Goal: Ask a question: Seek information or help from site administrators or community

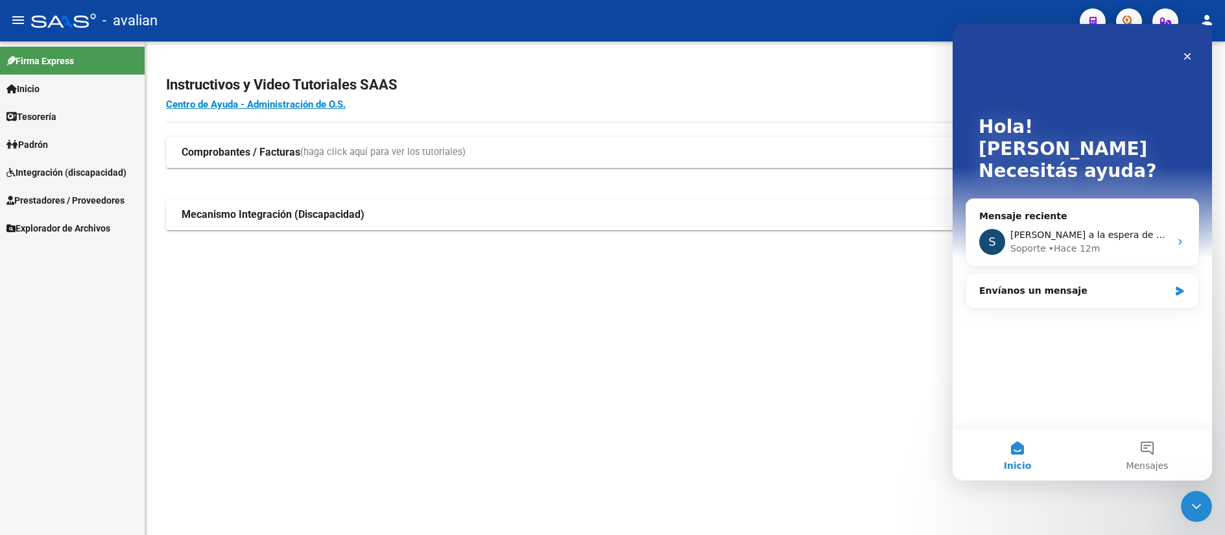
click at [1063, 230] on span "[PERSON_NAME] a la espera de sus comentarios" at bounding box center [1120, 235] width 220 height 10
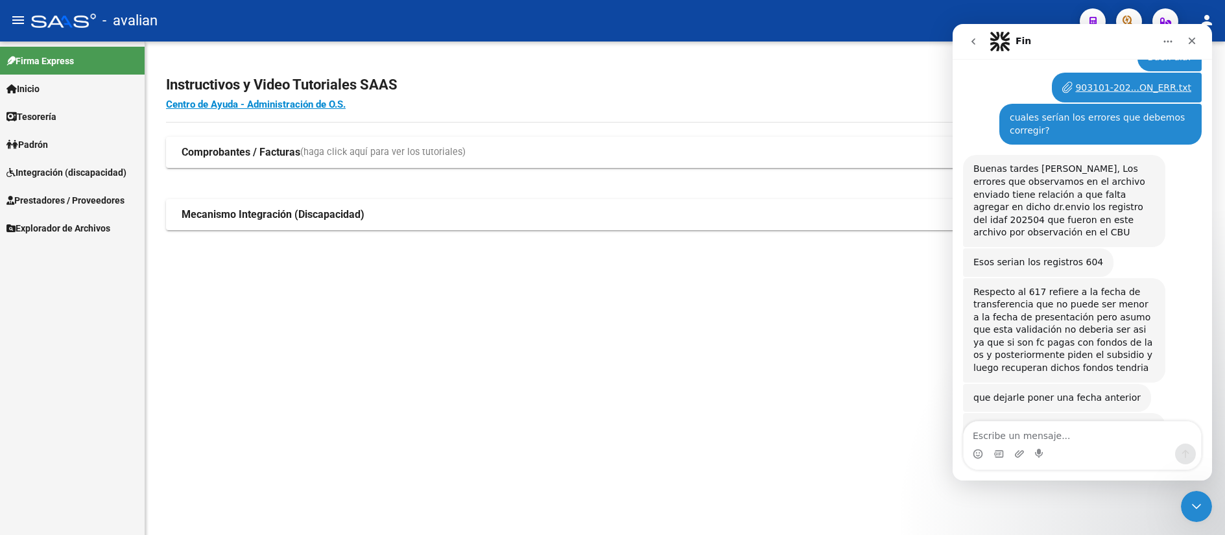
scroll to position [2141, 0]
click at [1039, 442] on textarea "Escribe un mensaje..." at bounding box center [1081, 432] width 237 height 22
type textarea "gracias por responder"
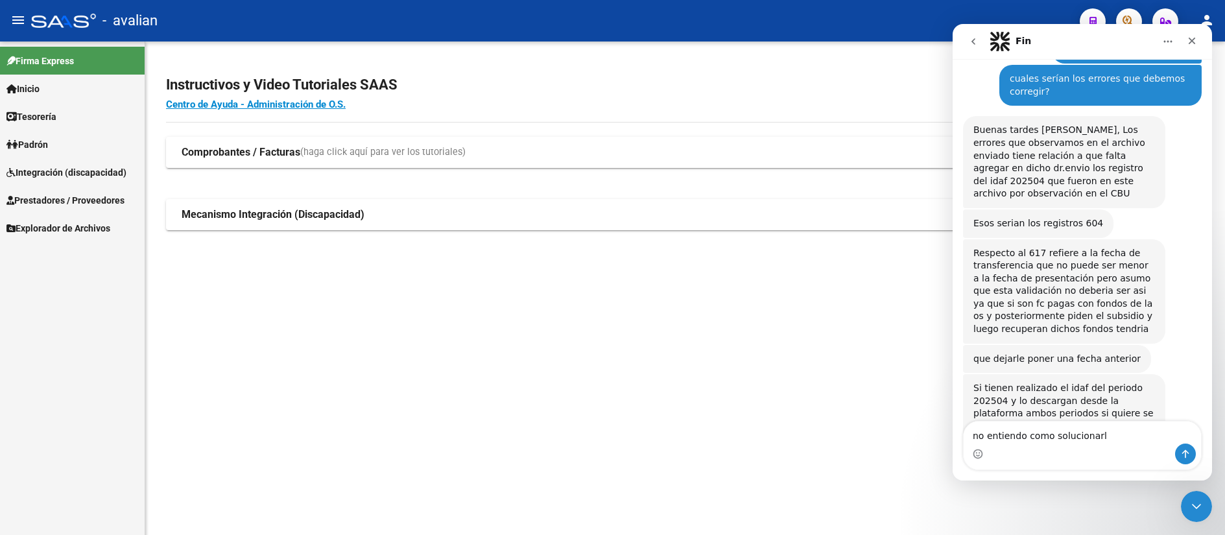
type textarea "no entiendo como solucionarlo"
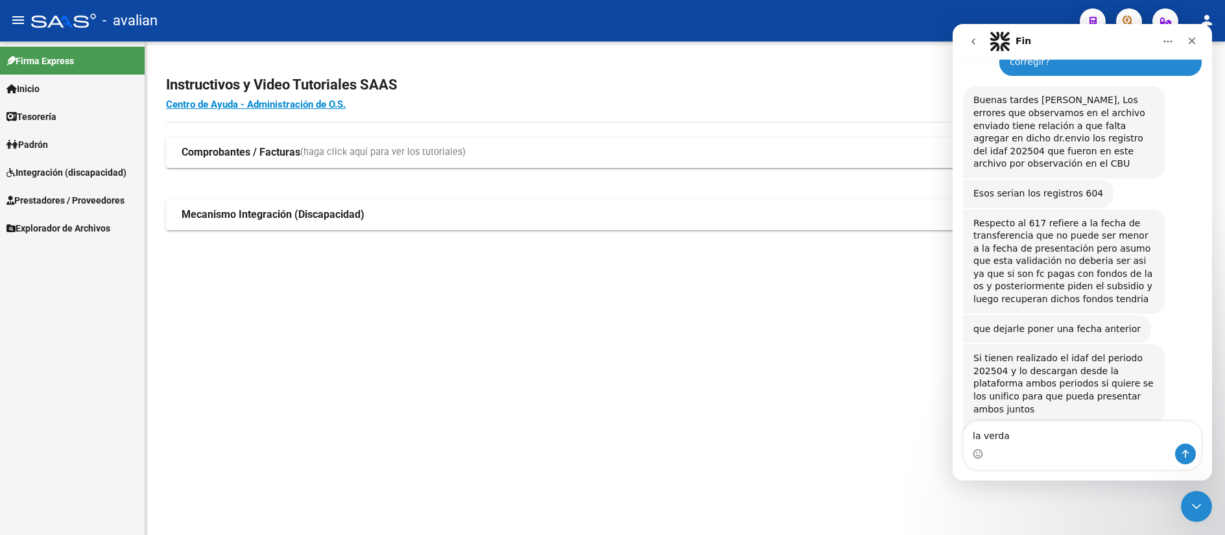
type textarea "la verdad"
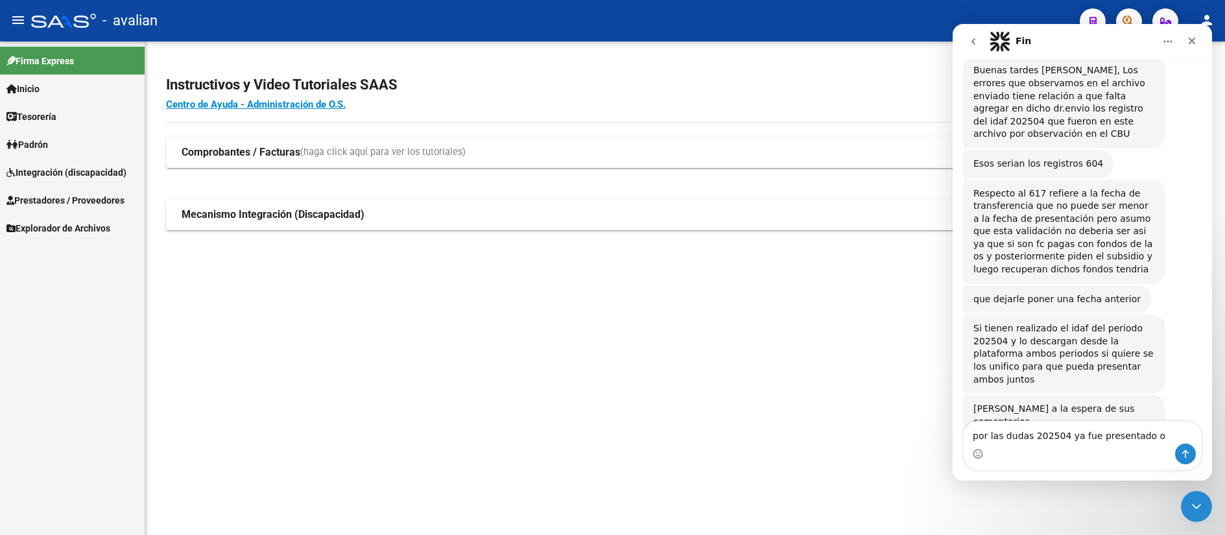
type textarea "por las dudas 202504 ya fue presentado ok"
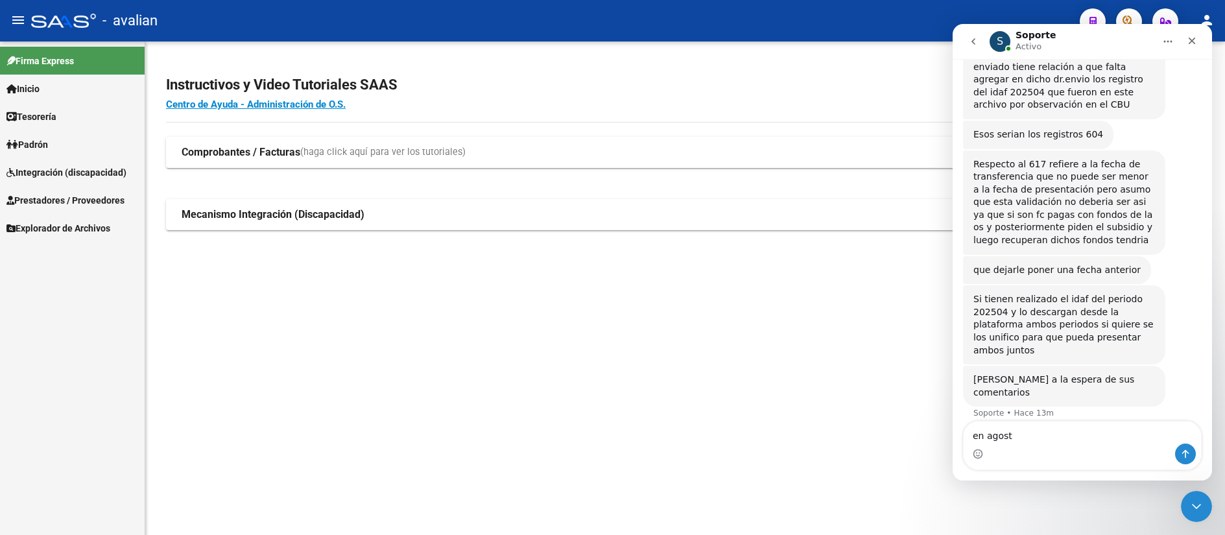
type textarea "en agosto"
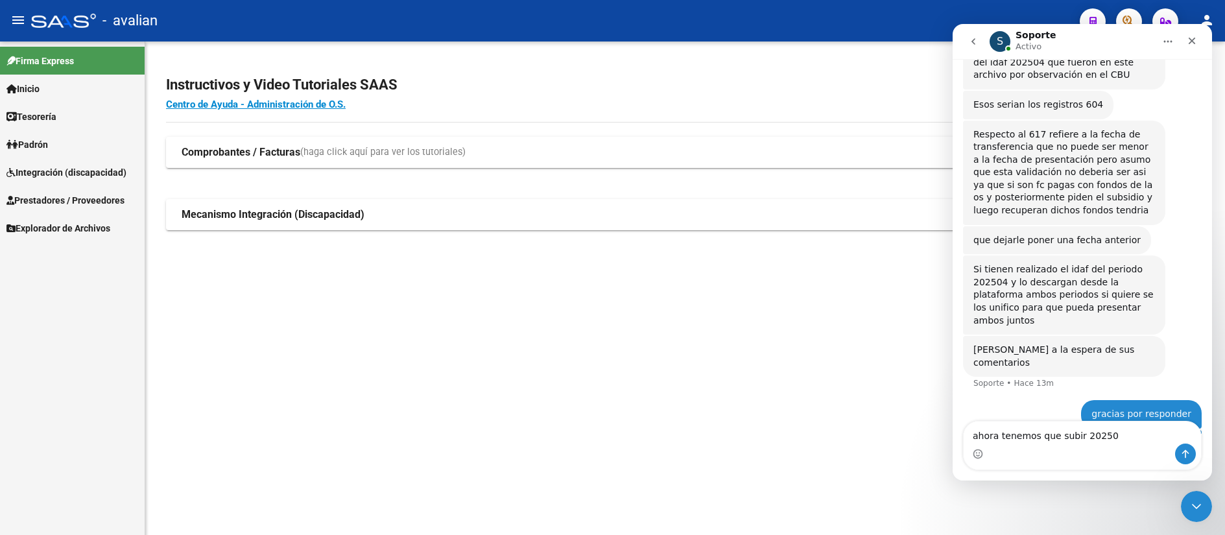
type textarea "ahora tenemos que subir 202505"
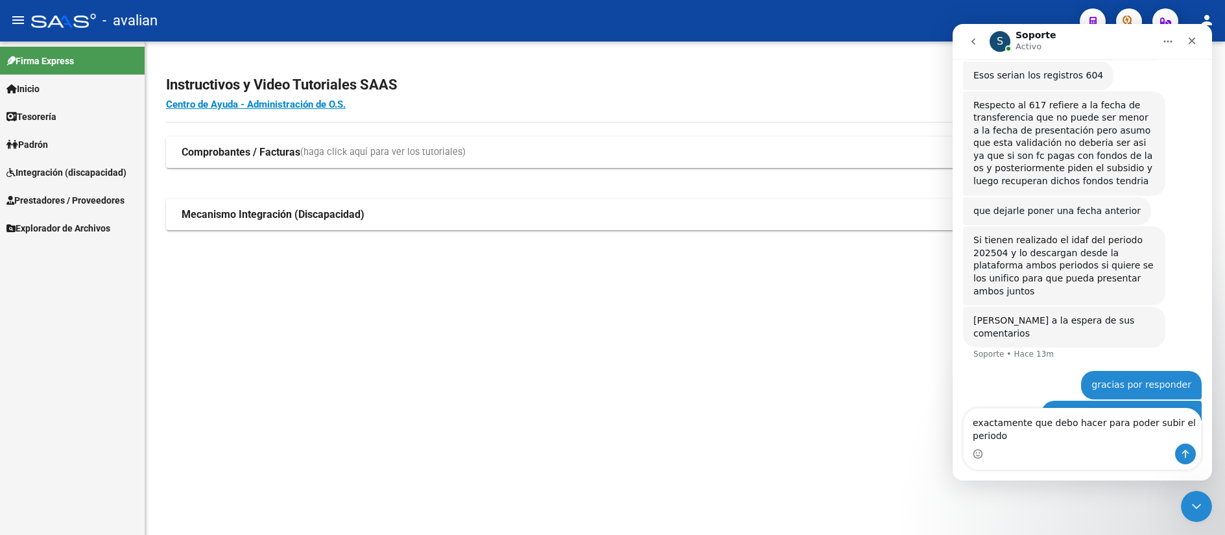
scroll to position [2340, 0]
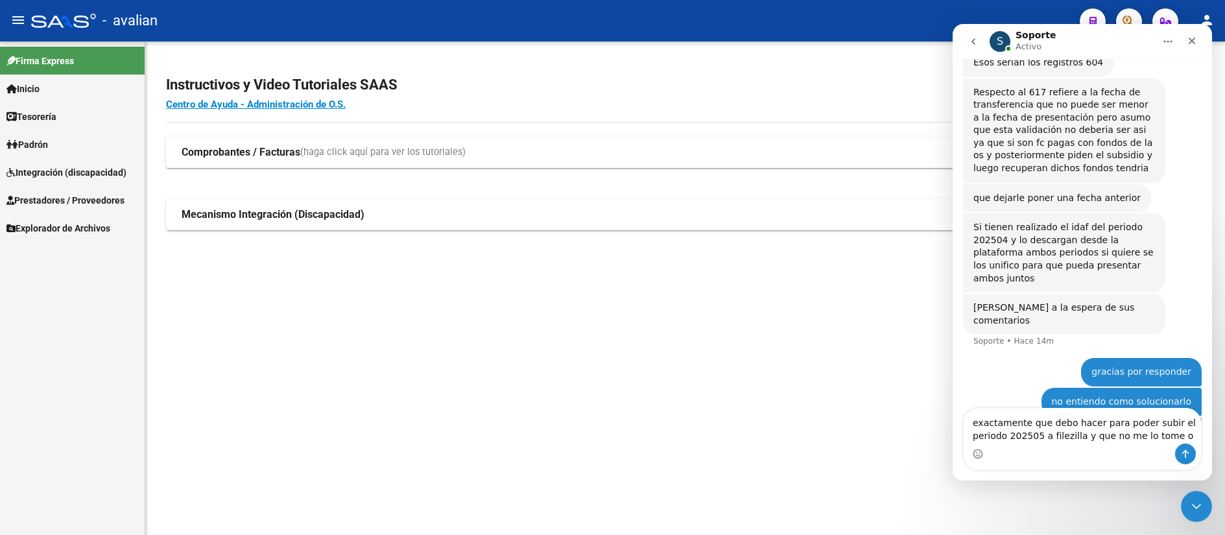
type textarea "exactamente que debo hacer para poder subir el periodo 202505 a filezilla y que…"
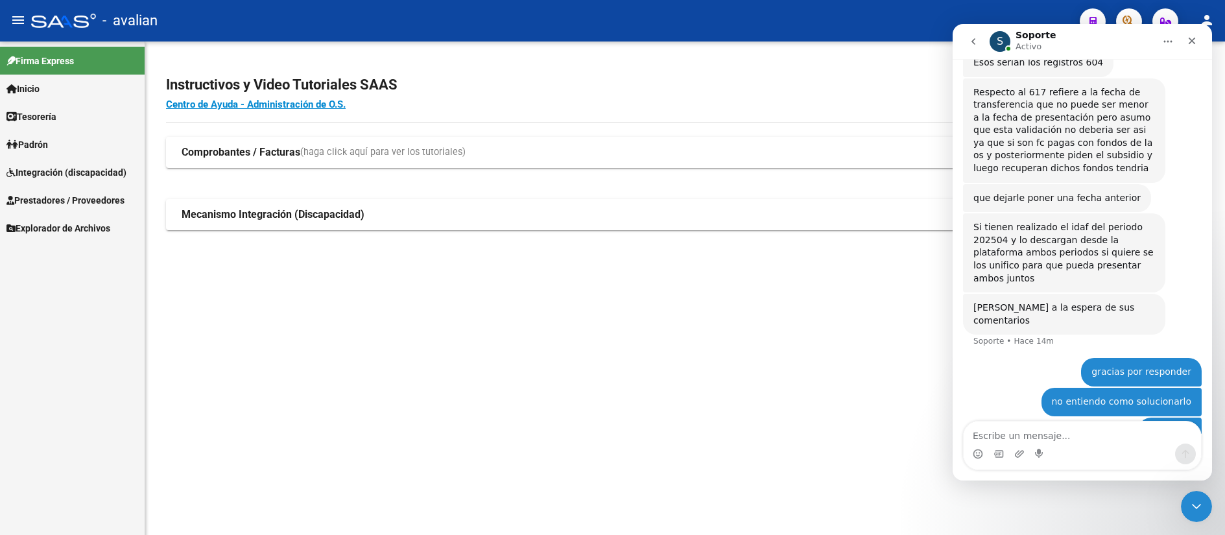
scroll to position [2382, 0]
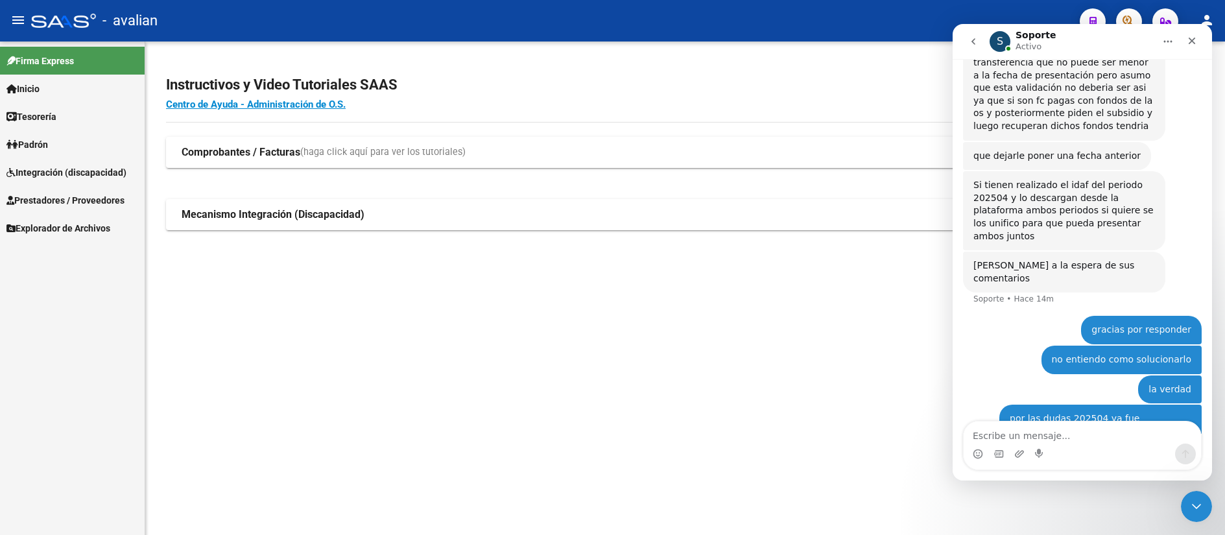
click at [1139, 514] on div "exactamente que debo hacer para poder subir el periodo 202505 a filezilla y que…" at bounding box center [1100, 533] width 182 height 38
drag, startPoint x: 1150, startPoint y: 377, endPoint x: 1182, endPoint y: 379, distance: 31.8
click at [1182, 506] on div "exactamente que debo hacer para poder subir el periodo 202505 a filezilla y que…" at bounding box center [1100, 533] width 202 height 54
click at [1148, 514] on div "exactamente que debo hacer para poder subir el periodo 202505 a filezilla y que…" at bounding box center [1100, 533] width 182 height 38
drag, startPoint x: 1135, startPoint y: 379, endPoint x: 1166, endPoint y: 384, distance: 31.5
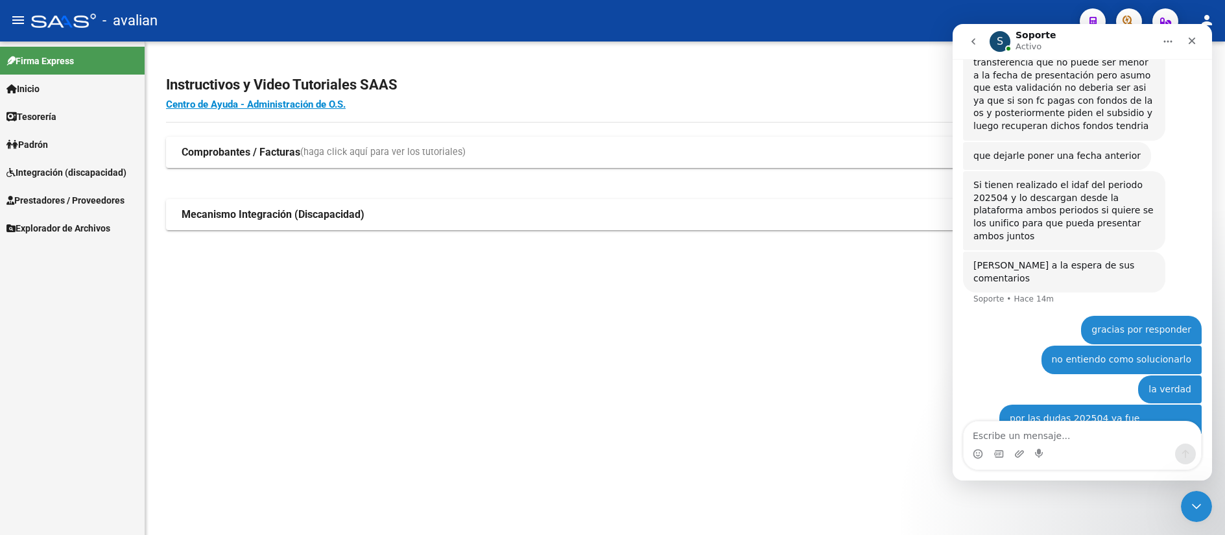
click at [1166, 514] on div "exactamente que debo hacer para poder subir el periodo 202505 a filezilla y que…" at bounding box center [1100, 533] width 182 height 38
click at [1156, 514] on div "exactamente que debo hacer para poder subir el periodo 202505 a filezilla y que…" at bounding box center [1100, 533] width 182 height 38
drag, startPoint x: 1156, startPoint y: 369, endPoint x: 1177, endPoint y: 385, distance: 26.8
click at [1177, 514] on div "exactamente que debo hacer para poder subir el periodo 202505 a filezilla y que…" at bounding box center [1100, 533] width 182 height 38
click at [1077, 436] on textarea "Escribe un mensaje..." at bounding box center [1081, 432] width 237 height 22
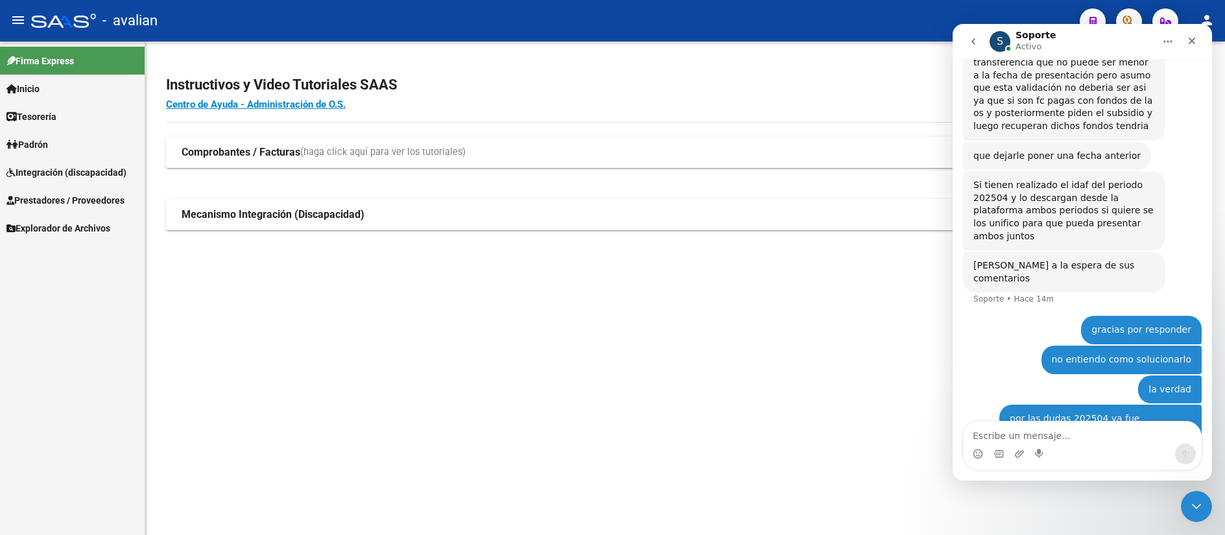
click at [1092, 514] on div "exactamente que debo hacer para poder subir el periodo 202505 a filezilla y que…" at bounding box center [1100, 533] width 182 height 38
click at [1169, 477] on div "ahora tenemos que subir 202505 Ana • Hace 1m" at bounding box center [1082, 492] width 239 height 30
click at [1166, 38] on icon "Inicio" at bounding box center [1167, 41] width 10 height 10
click at [1131, 514] on div "exactamente que debo hacer para poder subir el periodo 202505 a filezilla y que…" at bounding box center [1100, 533] width 182 height 38
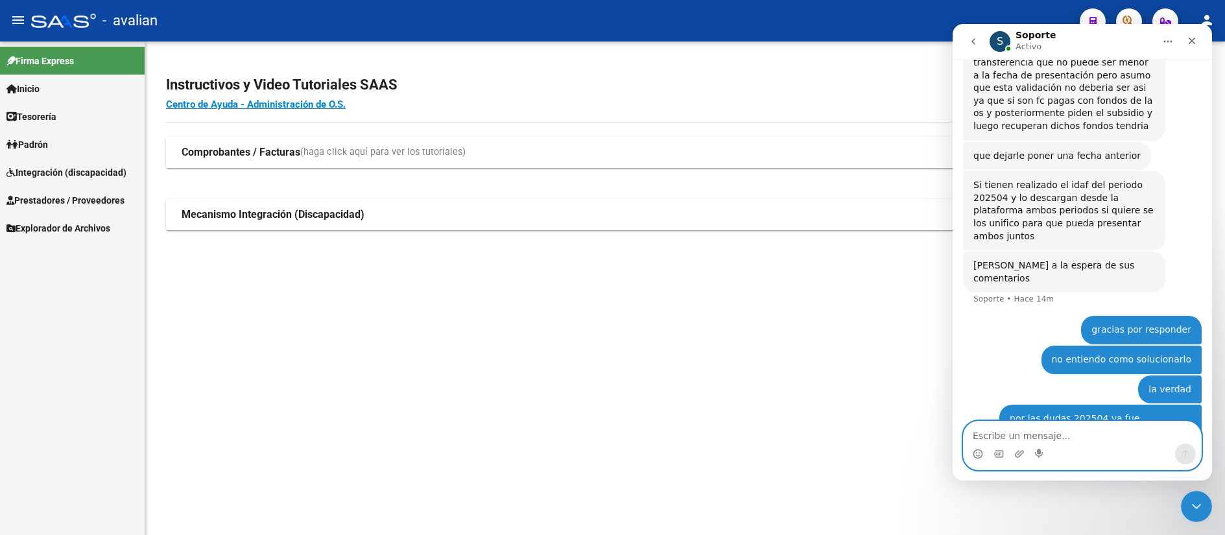
click at [1035, 438] on textarea "Escribe un mensaje..." at bounding box center [1081, 432] width 237 height 22
drag, startPoint x: 1049, startPoint y: 431, endPoint x: 1057, endPoint y: 431, distance: 7.8
click at [1057, 431] on textarea "y que me lo reciba ok quise decir..." at bounding box center [1081, 432] width 237 height 22
type textarea "y que me lo reciba OK quise decir..."
click at [1131, 438] on textarea "y que me lo reciba OK quise decir..." at bounding box center [1081, 432] width 237 height 22
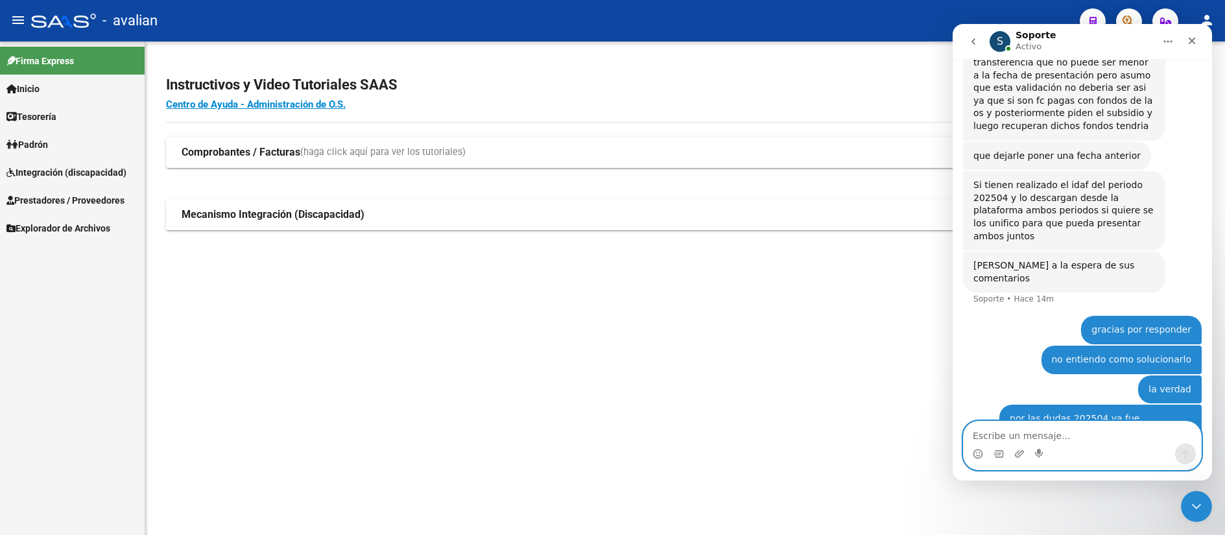
scroll to position [2412, 0]
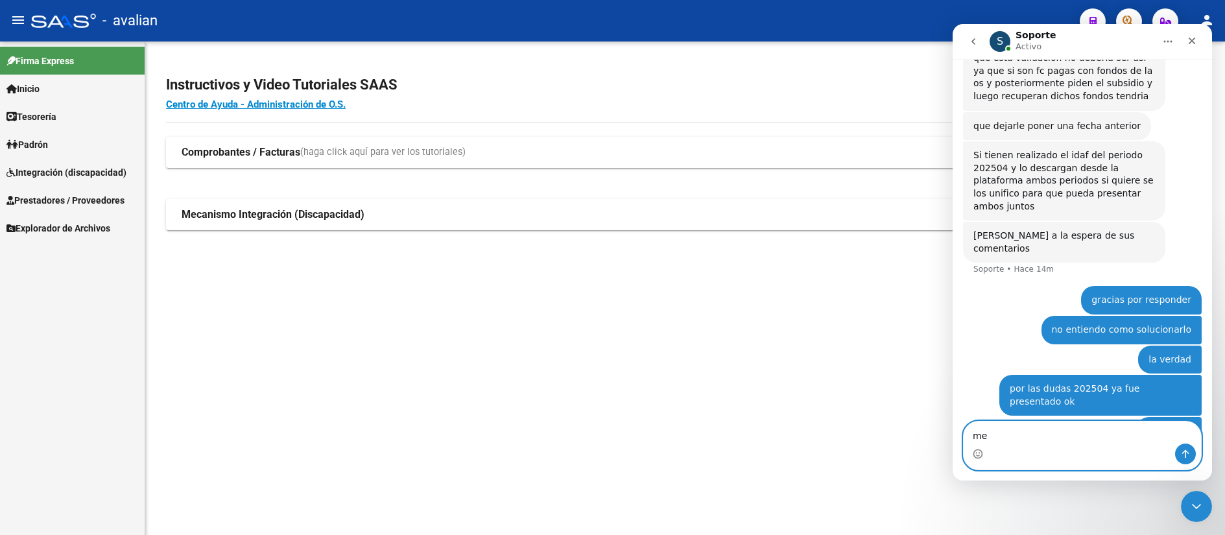
type textarea "m"
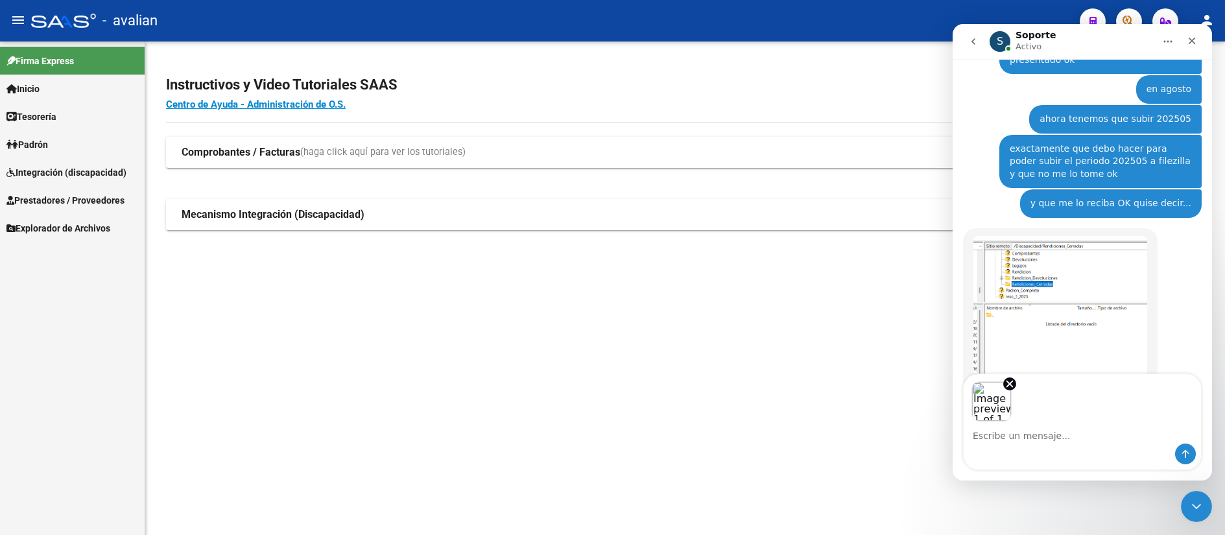
scroll to position [2786, 0]
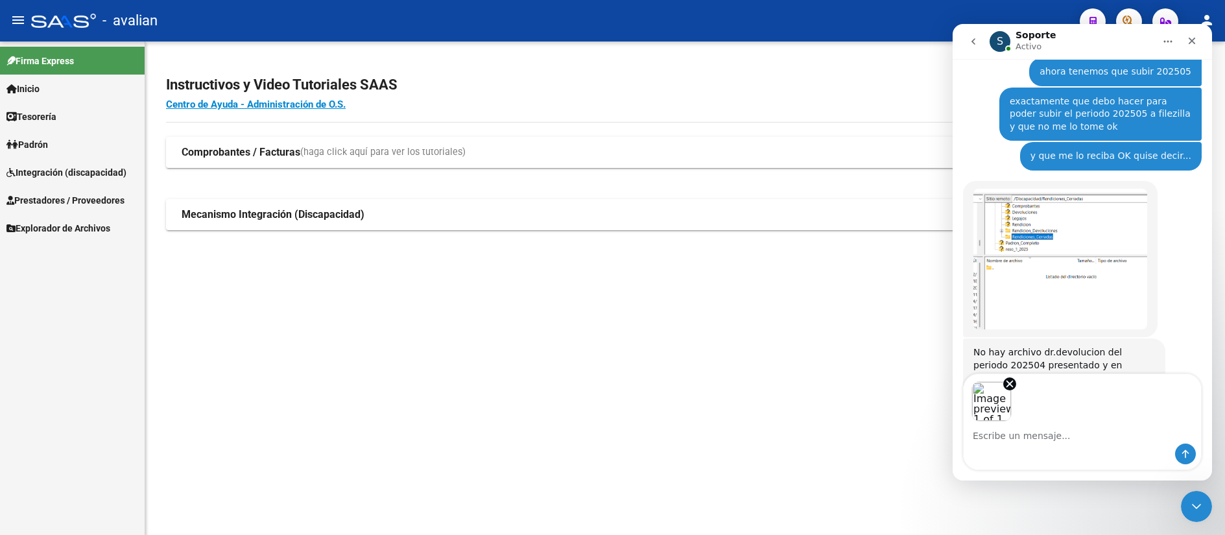
drag, startPoint x: 1023, startPoint y: 421, endPoint x: 1079, endPoint y: 419, distance: 55.8
click at [1079, 419] on div "Image previews" at bounding box center [1081, 397] width 237 height 47
click at [1186, 449] on icon "Enviar un mensaje…" at bounding box center [1185, 454] width 10 height 10
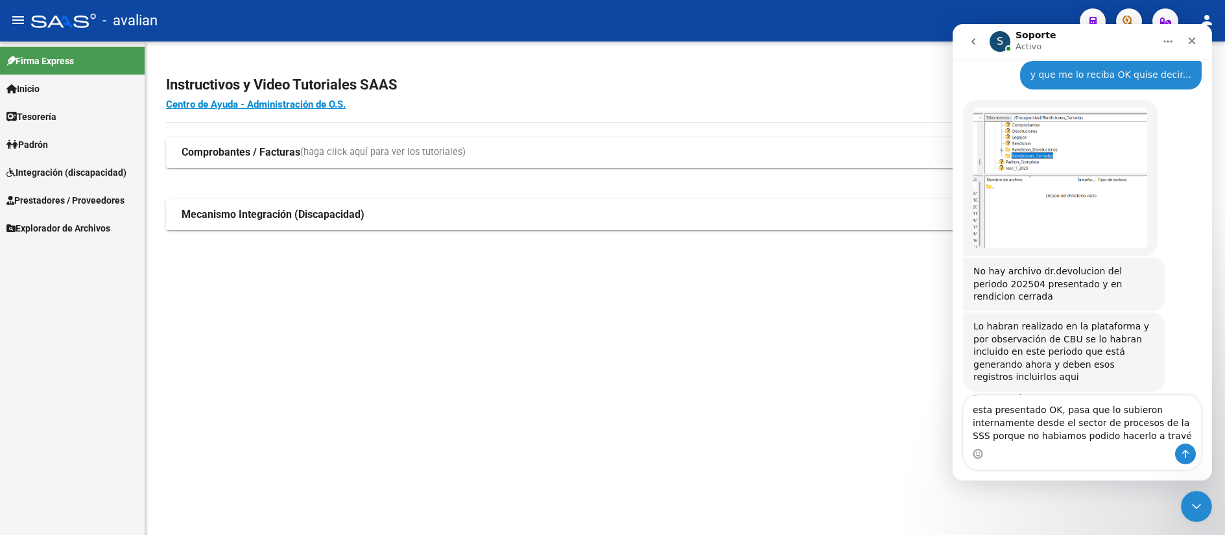
scroll to position [2817, 0]
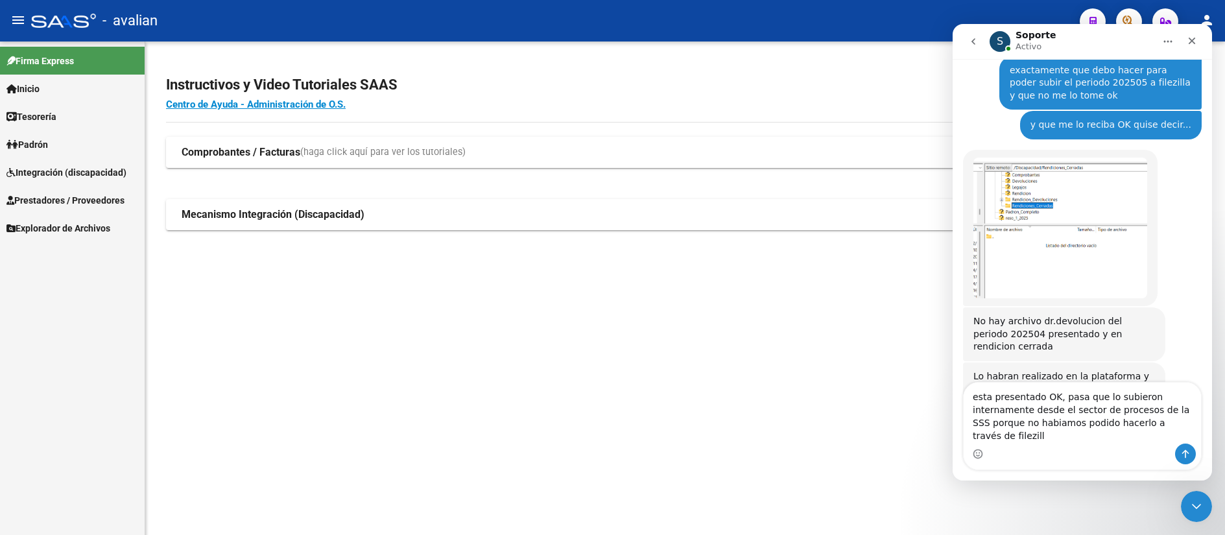
type textarea "esta presentado OK, pasa que lo subieron internamente desde el sector de proces…"
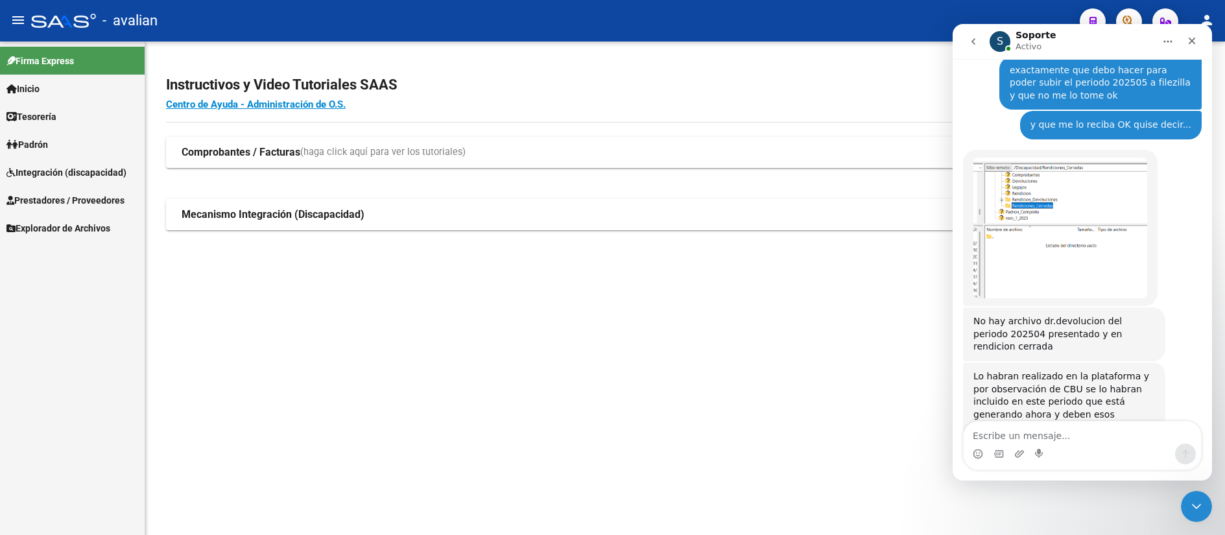
scroll to position [2859, 0]
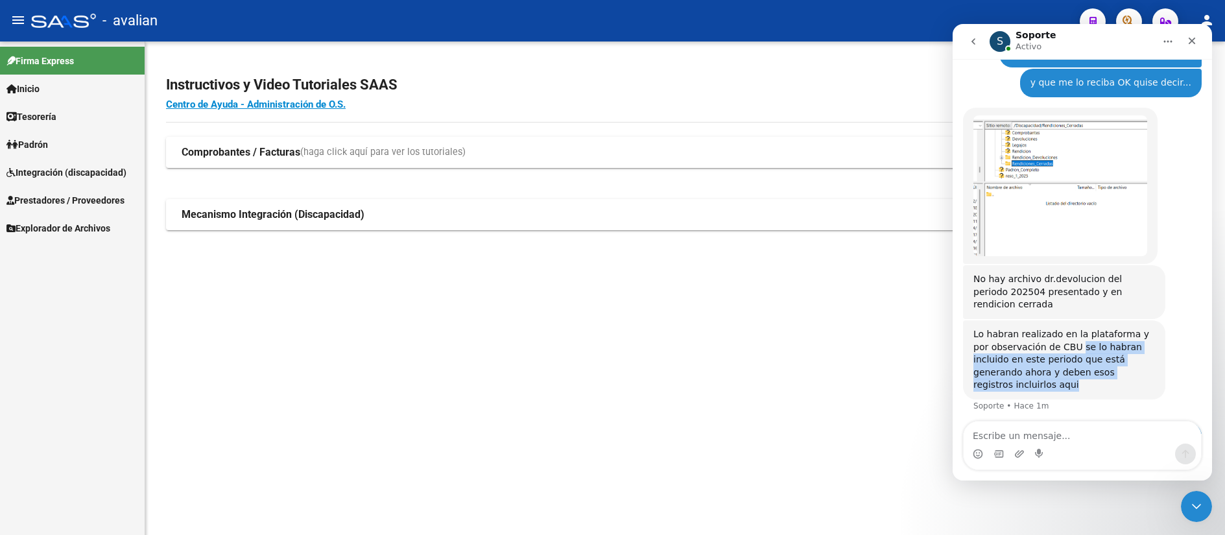
drag, startPoint x: 1055, startPoint y: 185, endPoint x: 1135, endPoint y: 220, distance: 87.4
click at [1135, 320] on div "Lo habran realizado en la plataforma y por observación de CBU se lo habran incl…" at bounding box center [1064, 359] width 202 height 79
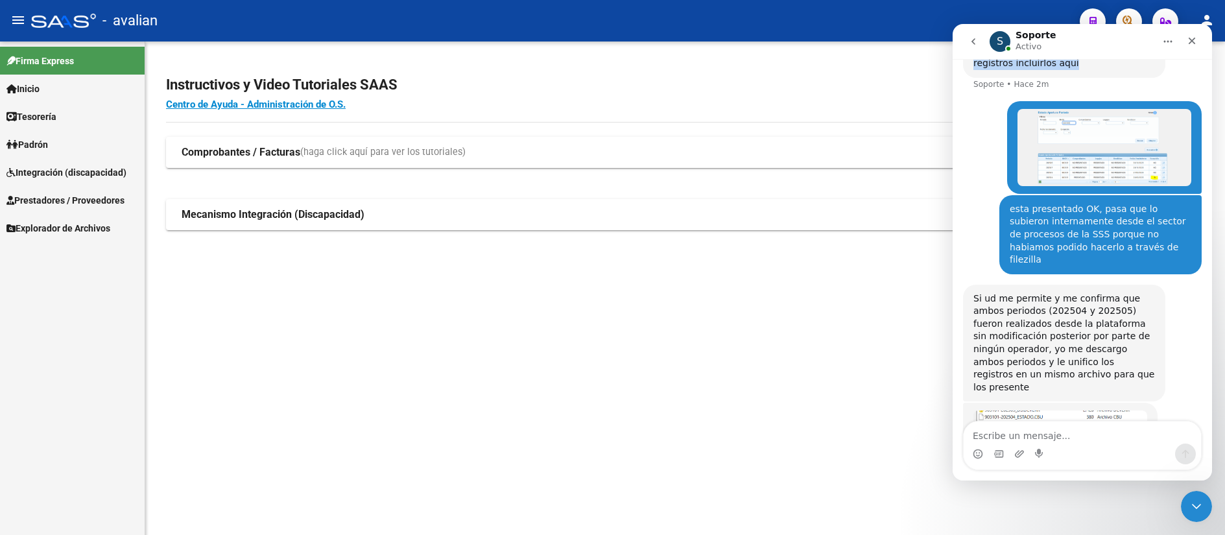
scroll to position [3131, 0]
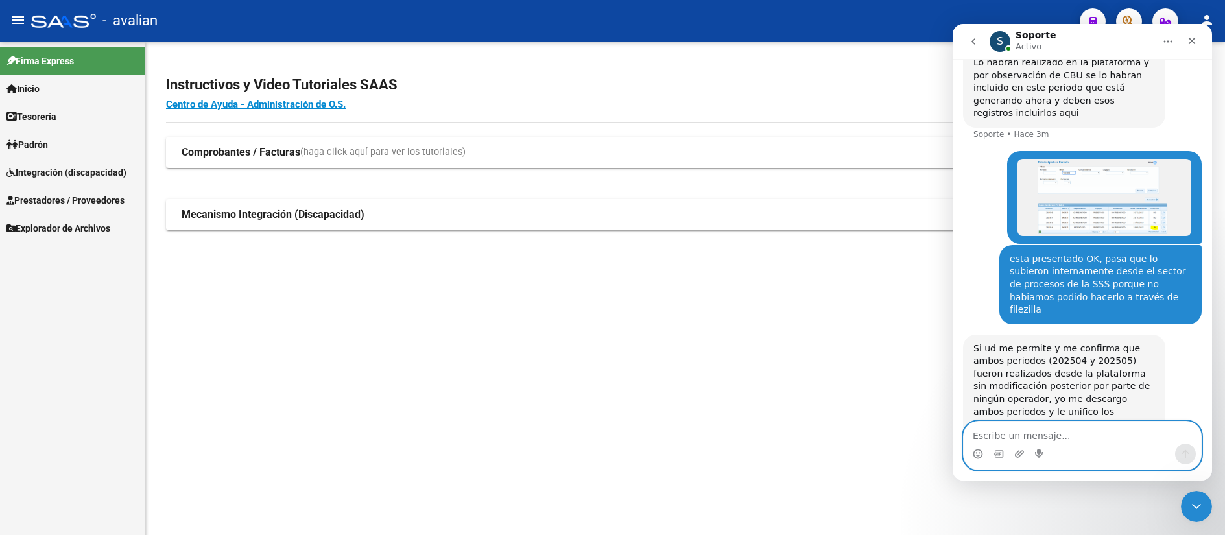
click at [1013, 434] on textarea "Escribe un mensaje..." at bounding box center [1081, 432] width 237 height 22
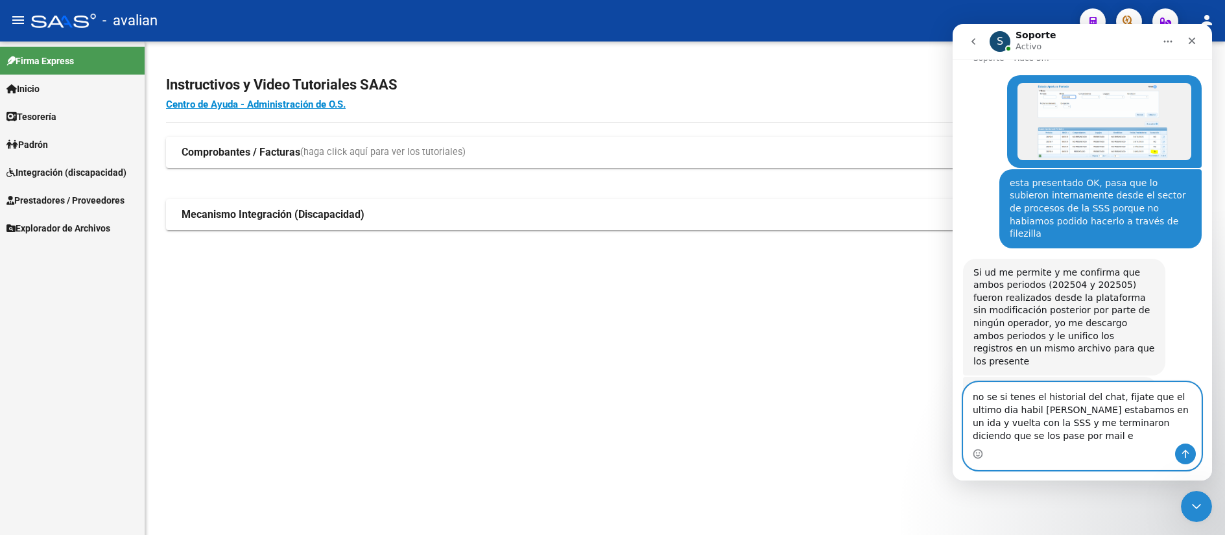
scroll to position [3220, 0]
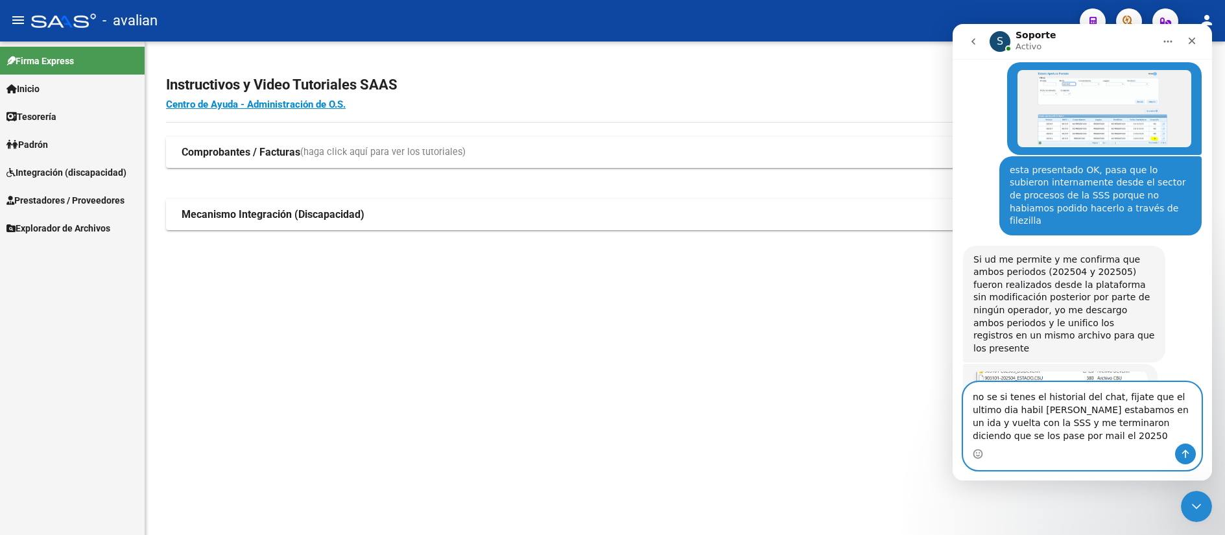
type textarea "no se si tenes el historial del chat, fijate que el ultimo dia habil [PERSON_NA…"
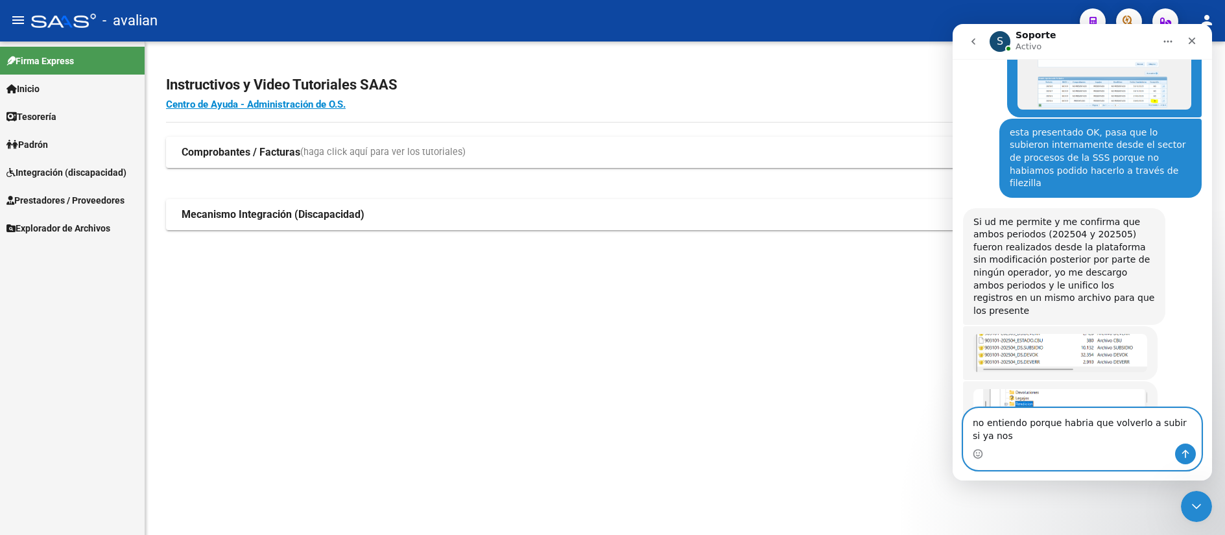
scroll to position [3270, 0]
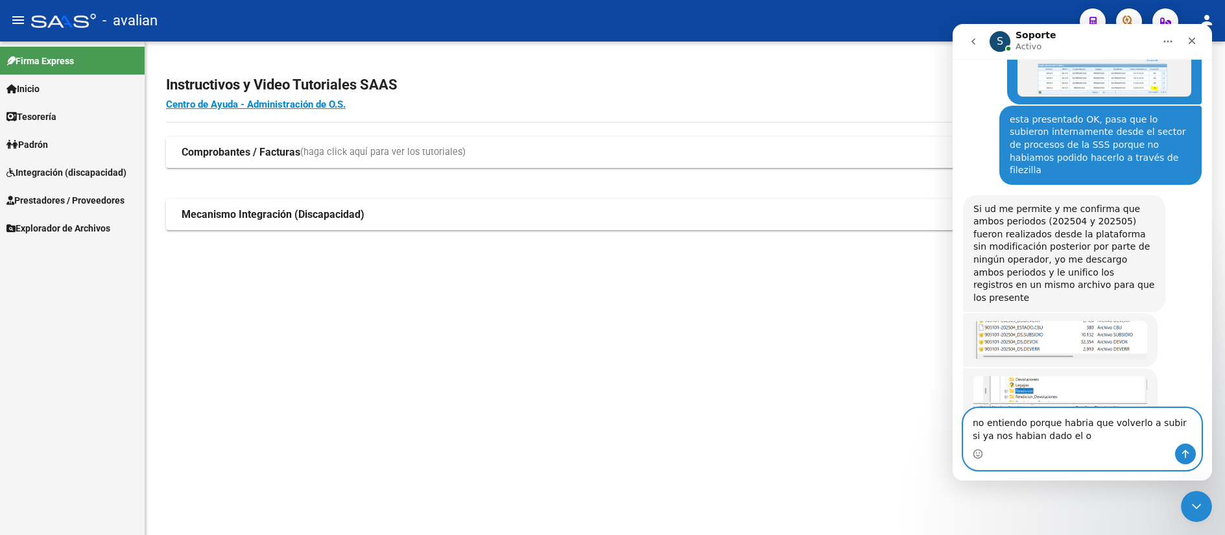
type textarea "no entiendo porque habria que volverlo a subir si ya nos habian dado el ok"
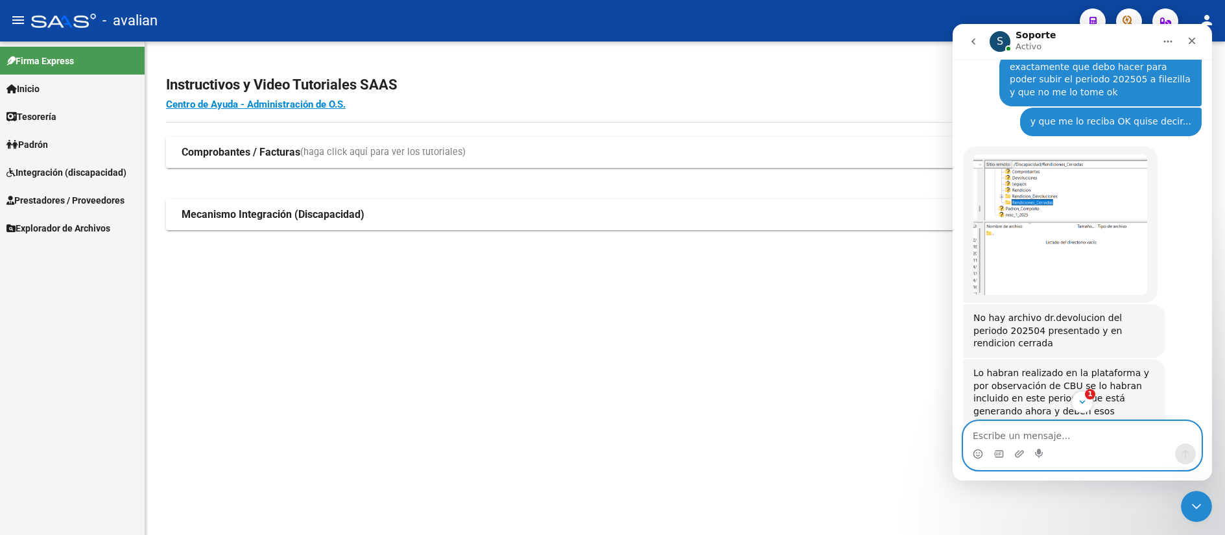
scroll to position [2917, 0]
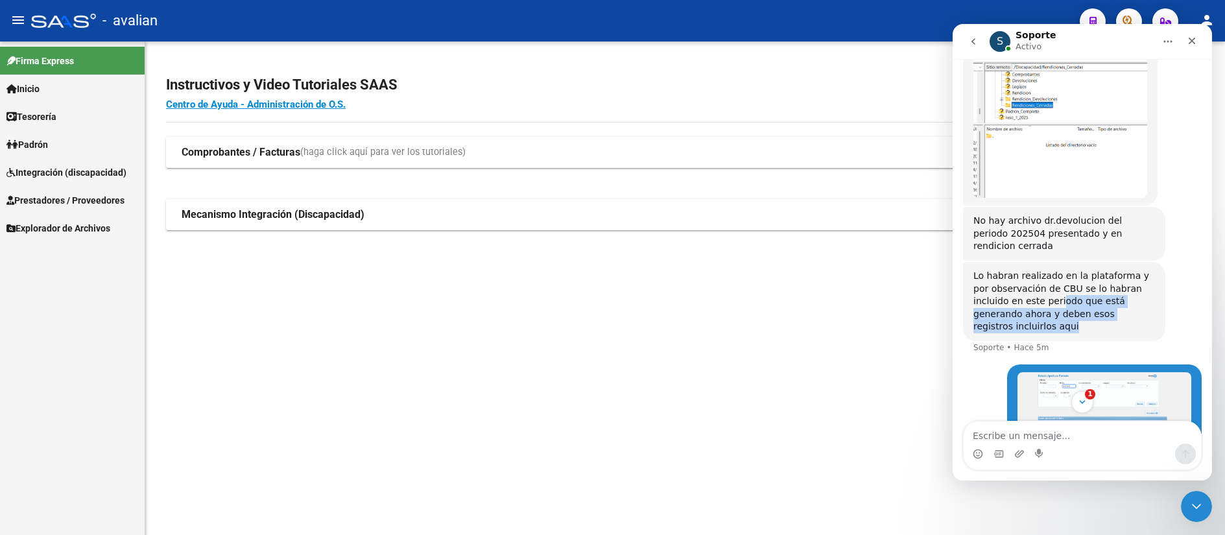
drag, startPoint x: 1007, startPoint y: 137, endPoint x: 1131, endPoint y: 147, distance: 123.6
click at [1131, 270] on div "Lo habran realizado en la plataforma y por observación de CBU se lo habran incl…" at bounding box center [1064, 302] width 182 height 64
click at [1173, 44] on button "Inicio" at bounding box center [1167, 41] width 25 height 25
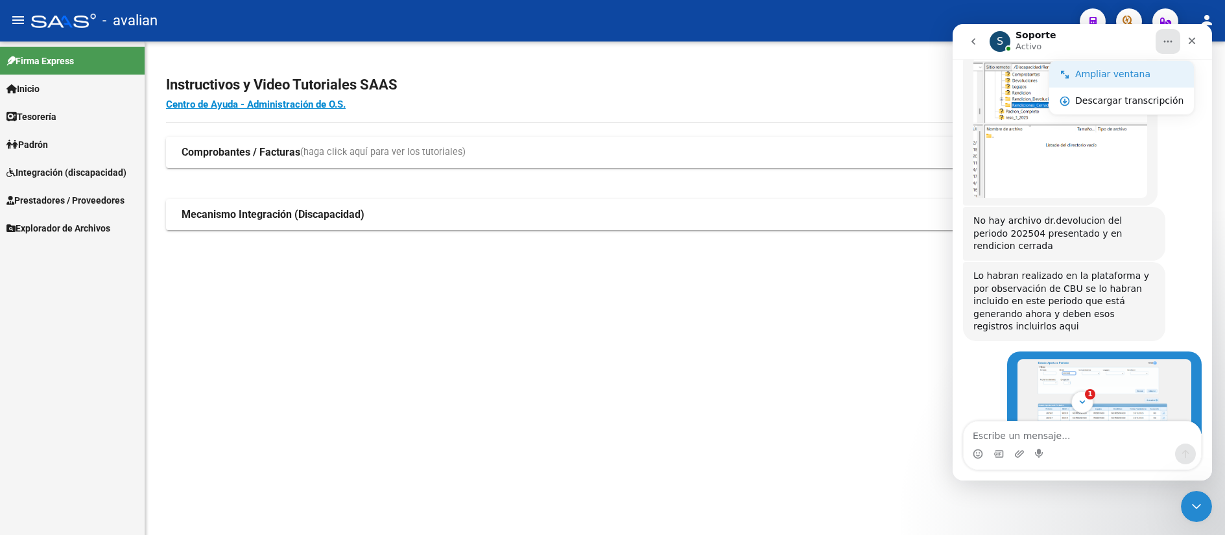
click at [1135, 69] on div "Ampliar ventana" at bounding box center [1129, 74] width 108 height 14
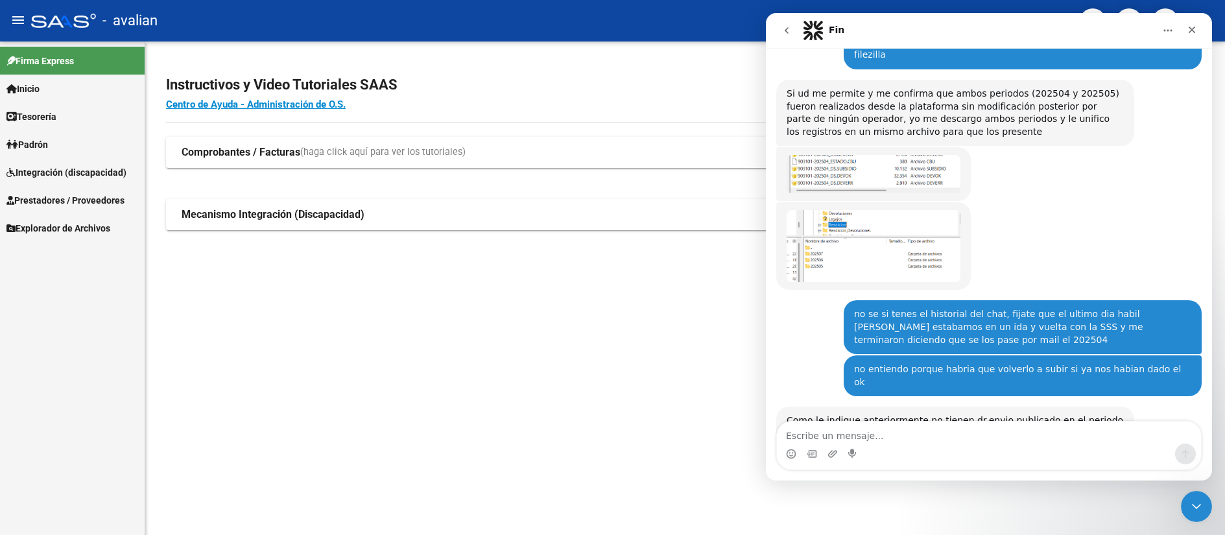
scroll to position [2943, 0]
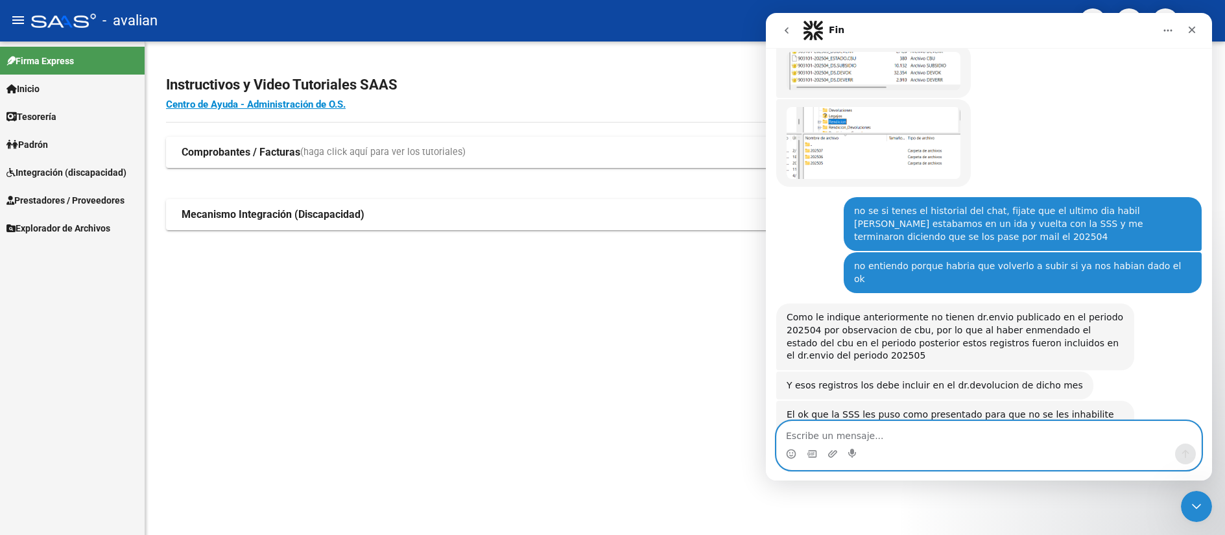
click at [814, 434] on textarea "Escribe un mensaje..." at bounding box center [989, 432] width 424 height 22
type textarea "eso entonces seria lo que vos me sugeriste unificar?"
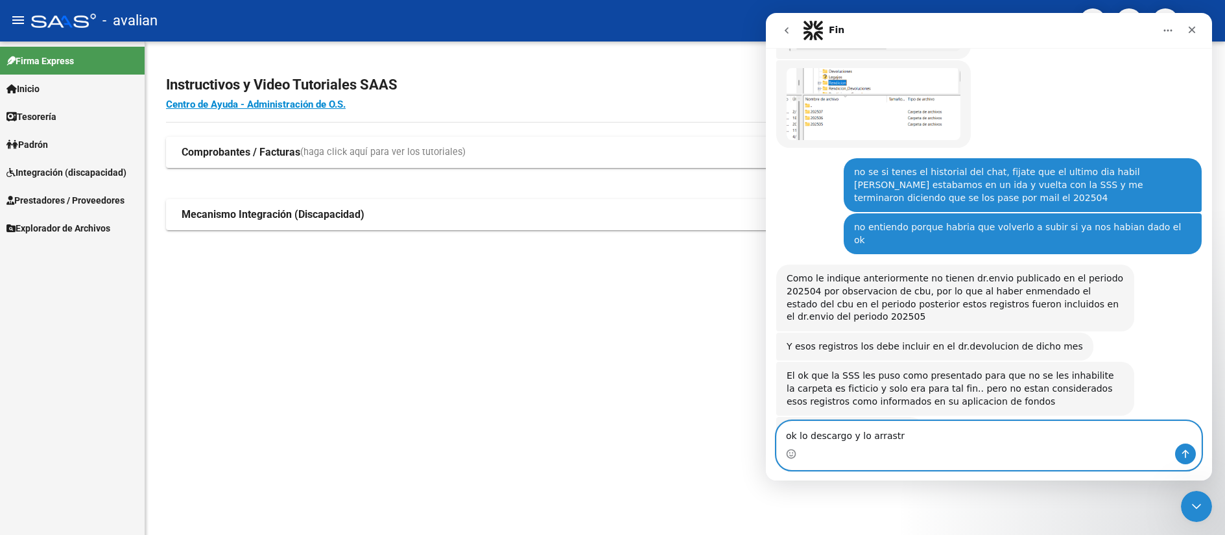
type textarea "ok lo descargo y lo arrastro"
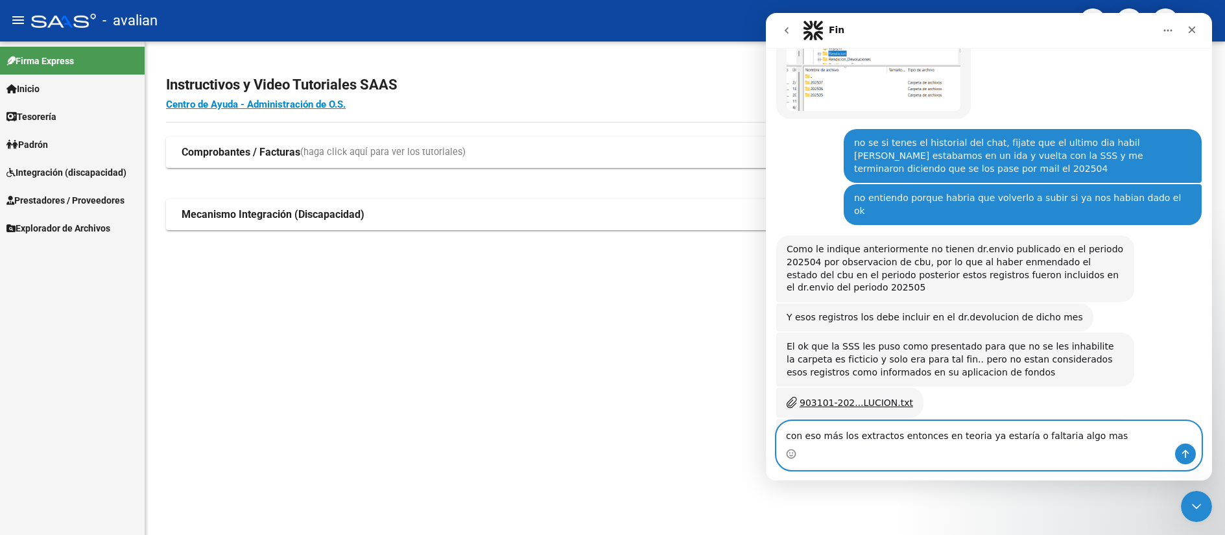
type textarea "con eso más los extractos entonces en teoria ya estaría o faltaria algo mas?"
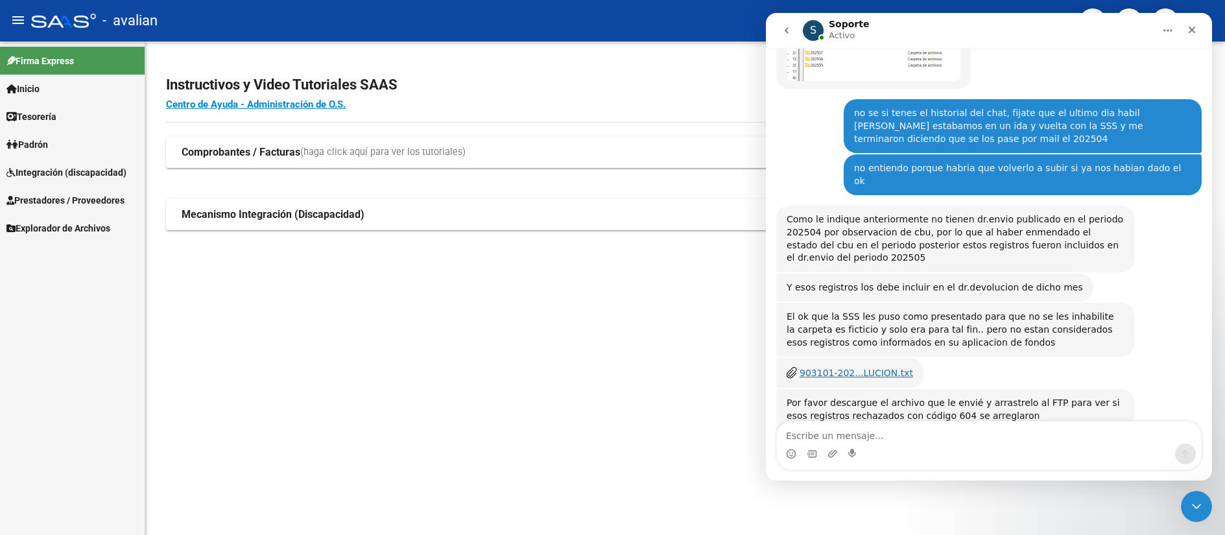
click at [851, 366] on div "903101-202...LUCION.txt" at bounding box center [855, 373] width 113 height 14
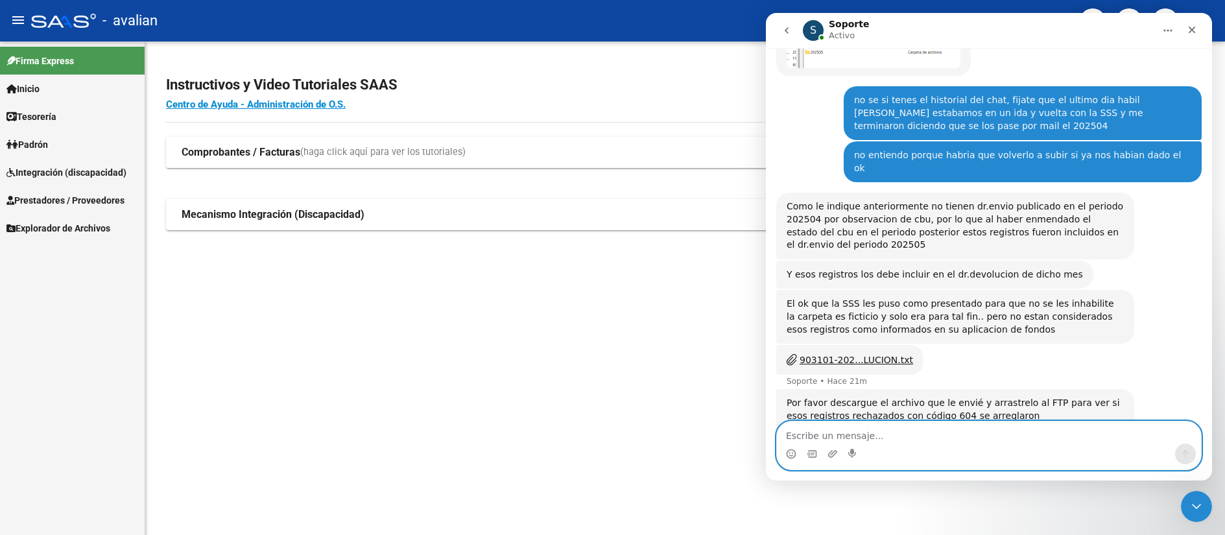
click at [856, 425] on textarea "Escribe un mensaje..." at bounding box center [989, 432] width 424 height 22
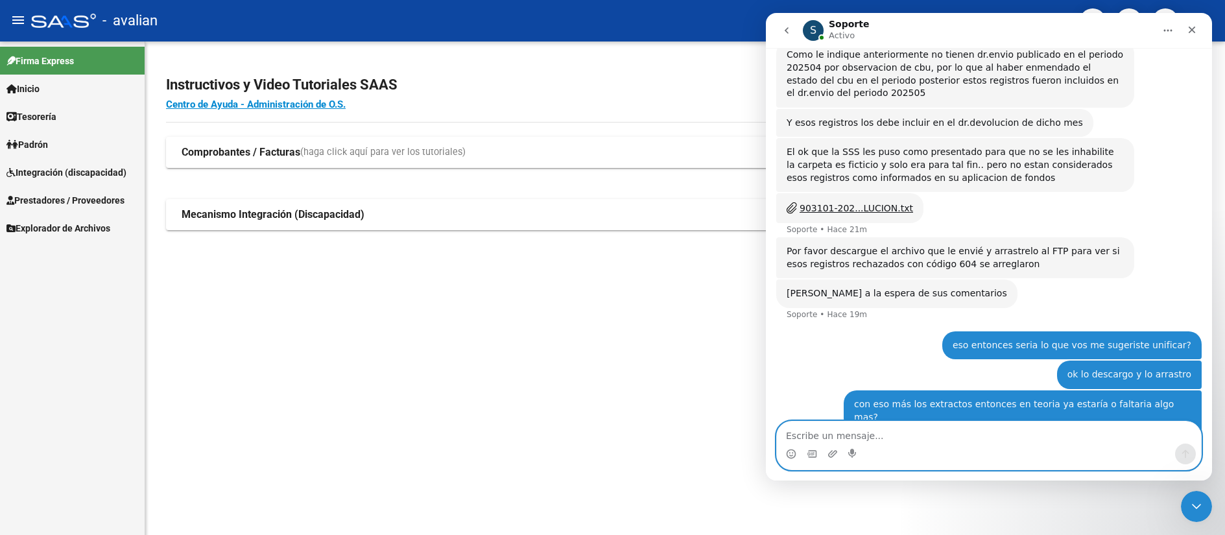
scroll to position [3206, 0]
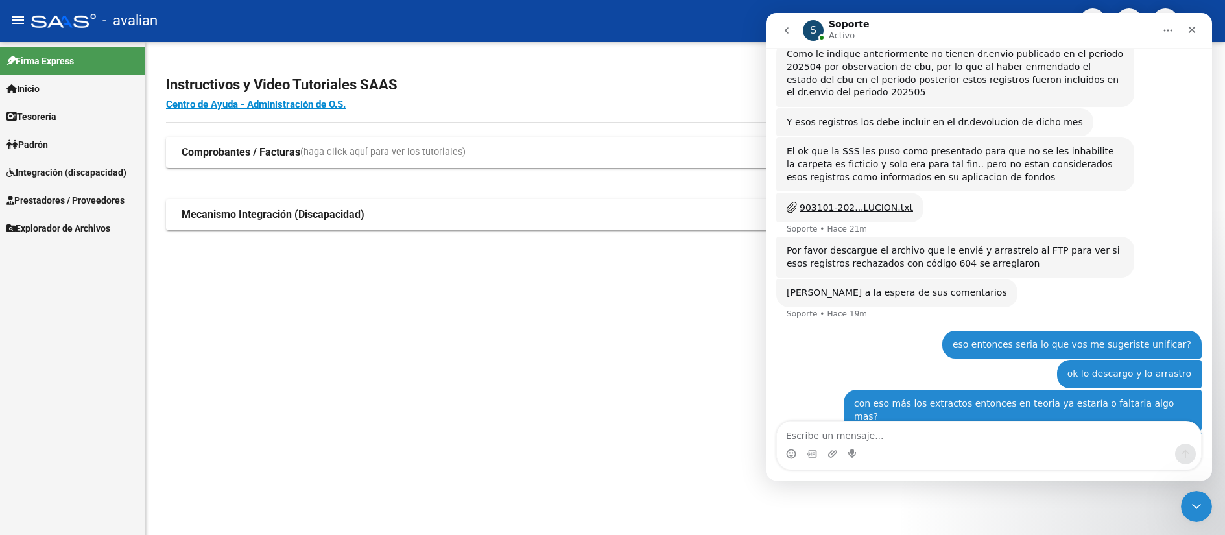
click at [1100, 440] on img "Ana dice…" at bounding box center [1104, 483] width 174 height 86
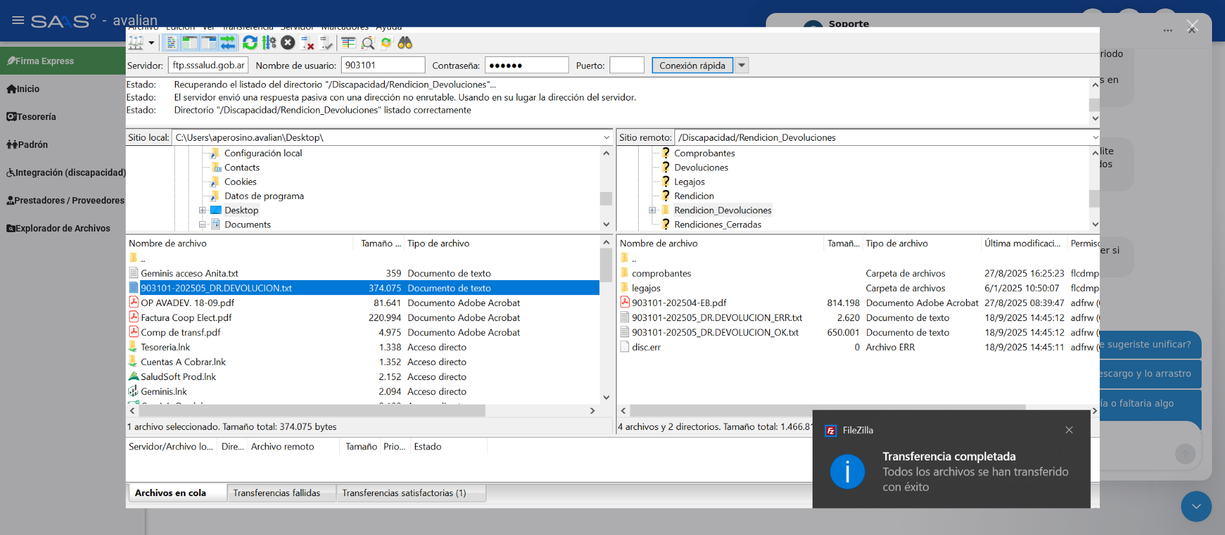
click at [1190, 25] on div "Cerrar" at bounding box center [1192, 25] width 12 height 12
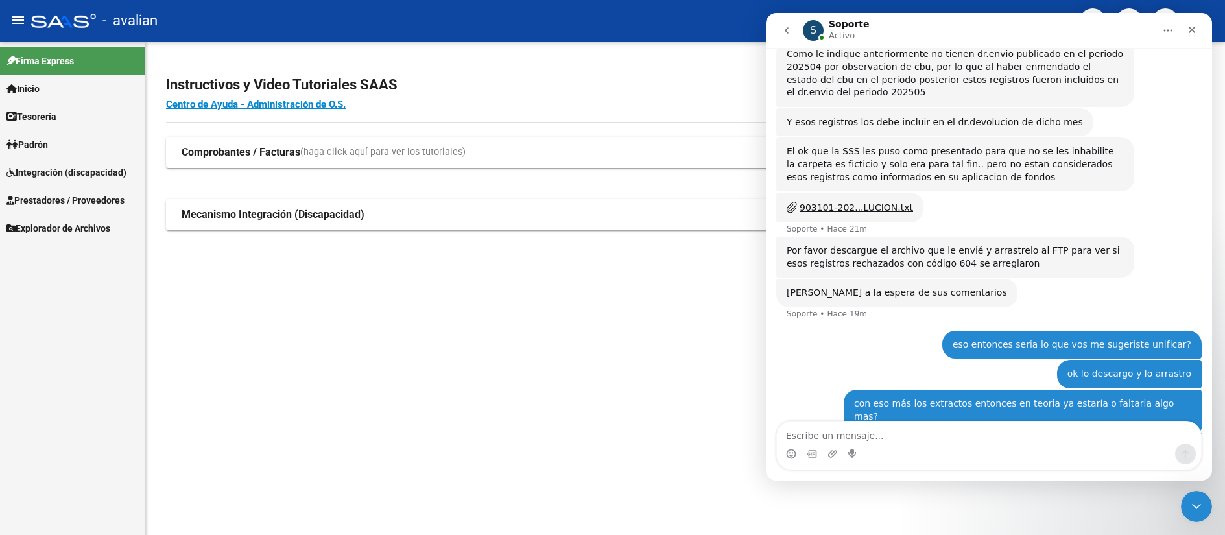
click at [1047, 440] on img "Ana dice…" at bounding box center [1104, 483] width 174 height 86
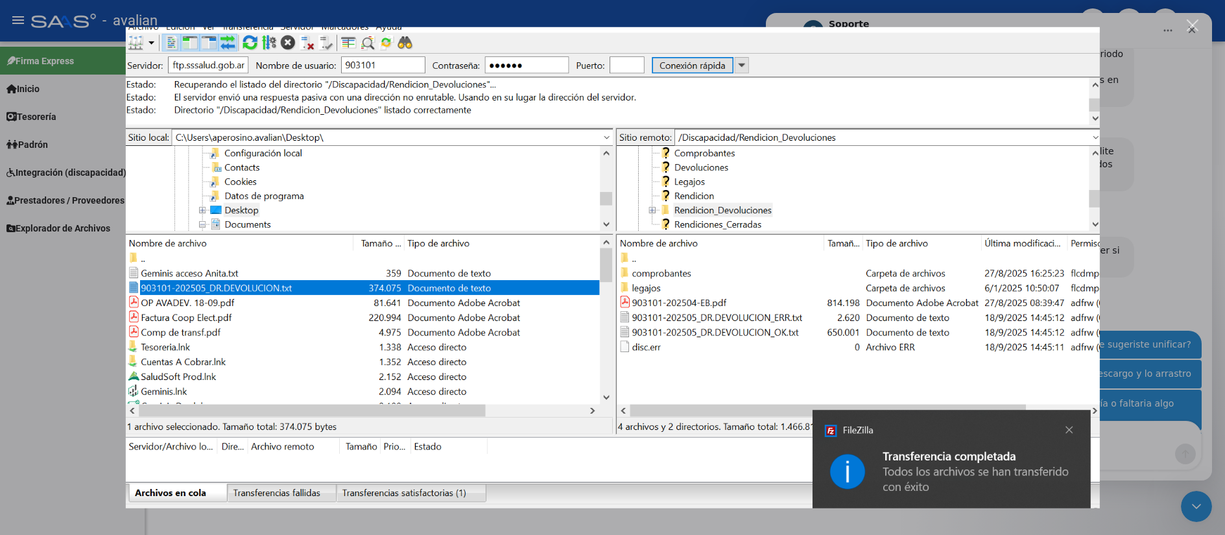
scroll to position [0, 0]
click at [1193, 21] on div "Cerrar" at bounding box center [1192, 25] width 12 height 12
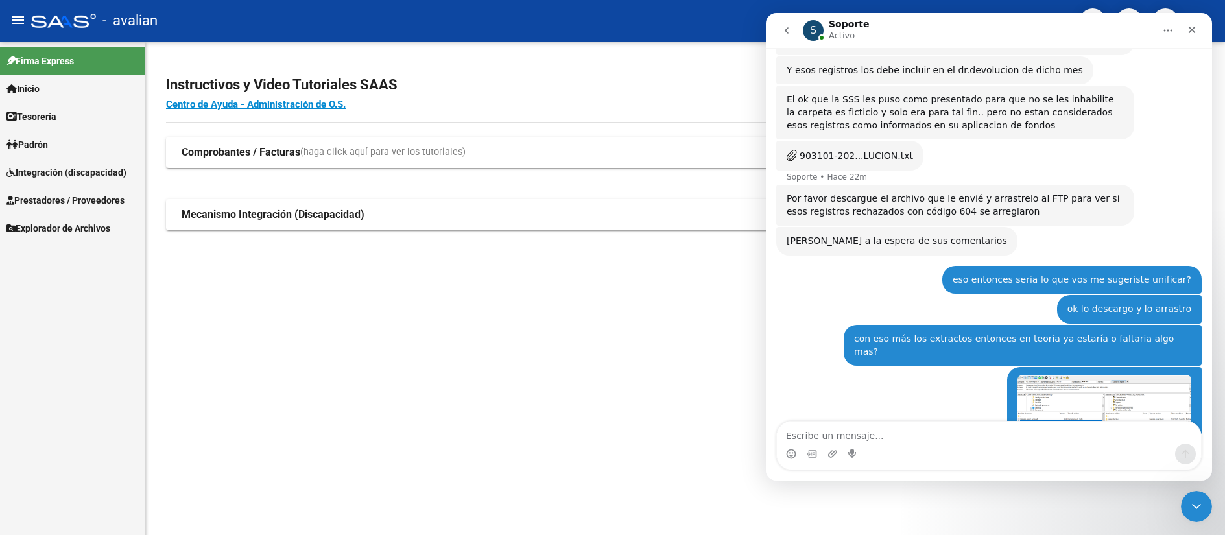
scroll to position [3250, 0]
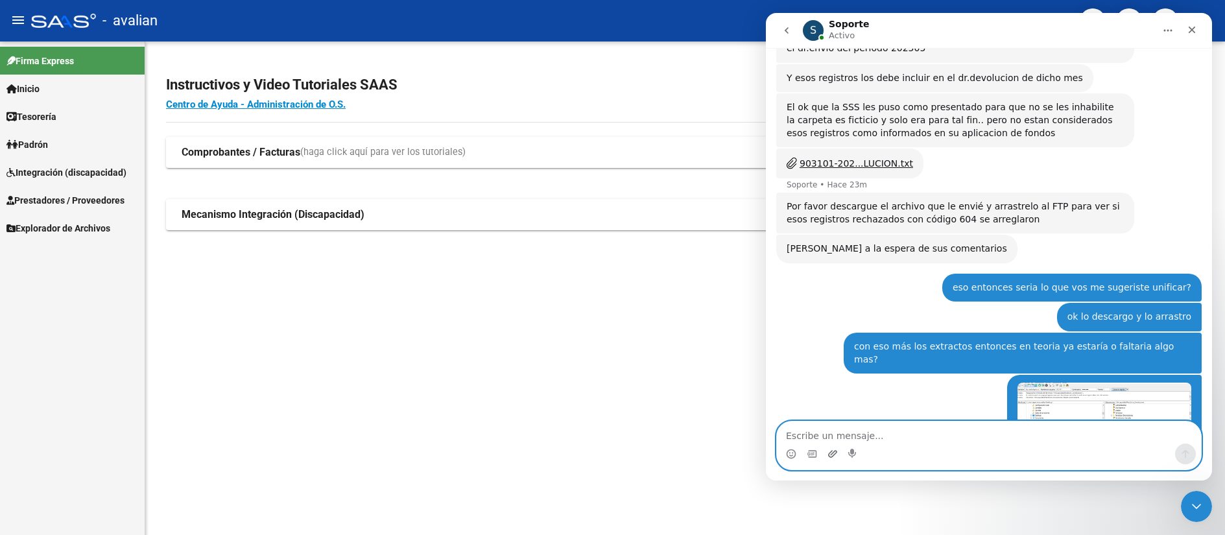
click at [833, 454] on icon "Adjuntar un archivo" at bounding box center [832, 454] width 10 height 10
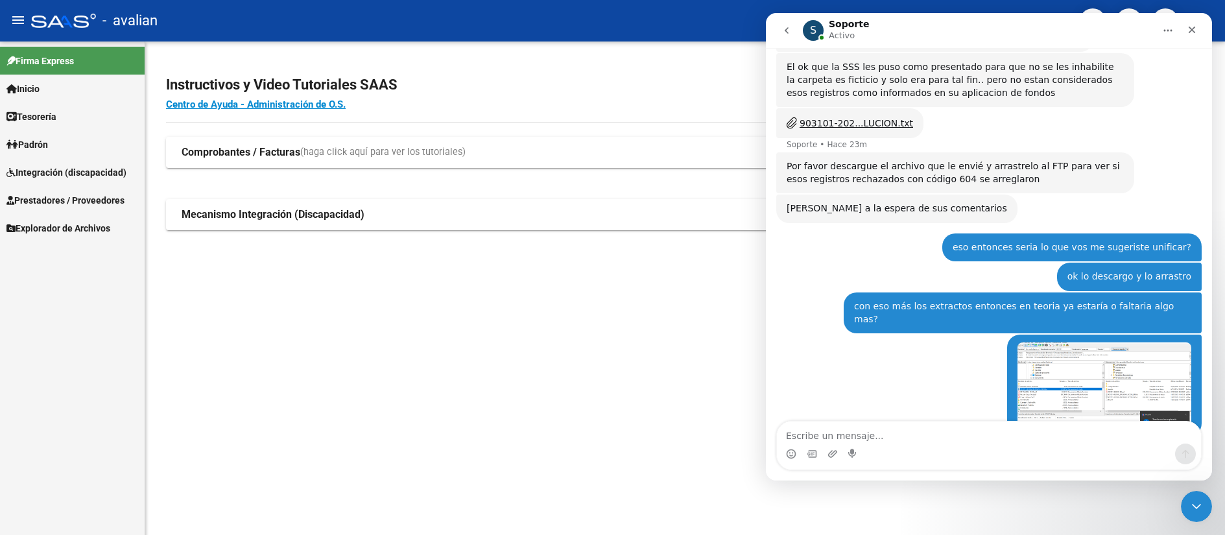
drag, startPoint x: 959, startPoint y: 439, endPoint x: 862, endPoint y: 453, distance: 97.6
click at [862, 453] on div "Intercom Messenger" at bounding box center [989, 453] width 424 height 21
click at [1194, 28] on icon "Cerrar" at bounding box center [1191, 30] width 7 height 7
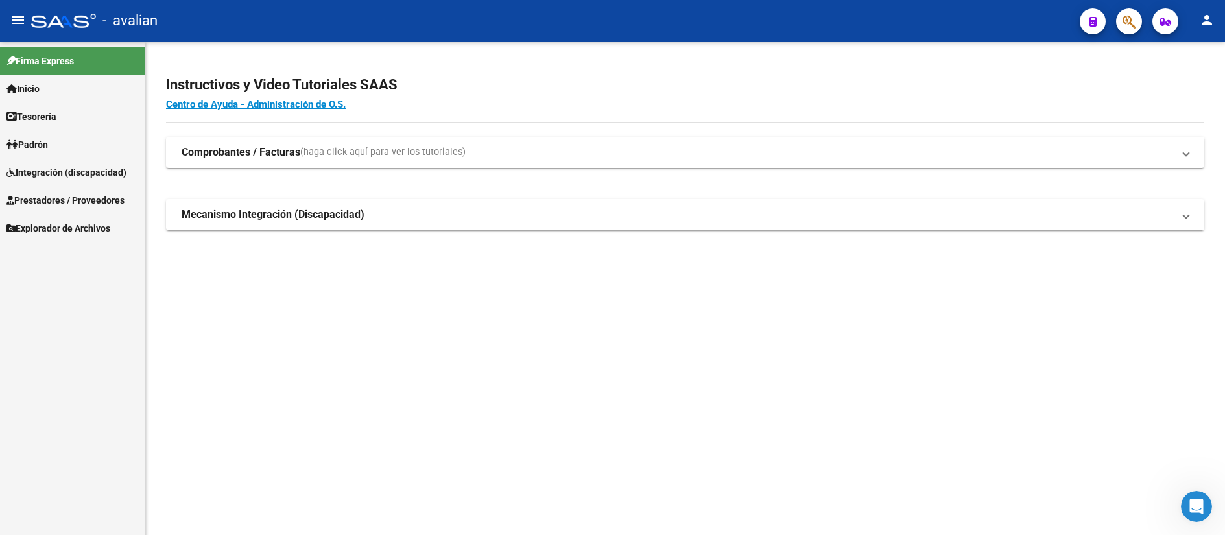
scroll to position [3277, 0]
click at [1196, 515] on icon "Abrir Intercom Messenger" at bounding box center [1194, 504] width 21 height 21
click at [1196, 517] on div "Abrir Intercom Messenger" at bounding box center [1194, 504] width 43 height 43
click at [1188, 495] on div "Abrir Intercom Messenger" at bounding box center [1194, 504] width 43 height 43
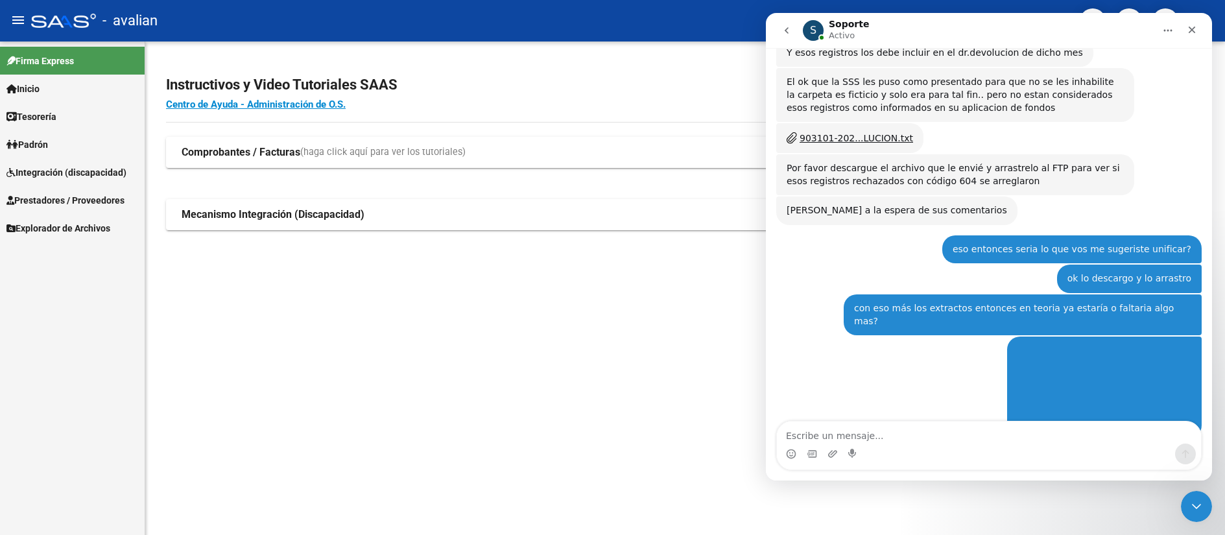
drag, startPoint x: 970, startPoint y: 325, endPoint x: 1134, endPoint y: 325, distance: 164.0
click at [1134, 491] on div "Descarguese el nuevo y fijese si unicamente le quedaron los rechazos con código…" at bounding box center [988, 523] width 425 height 64
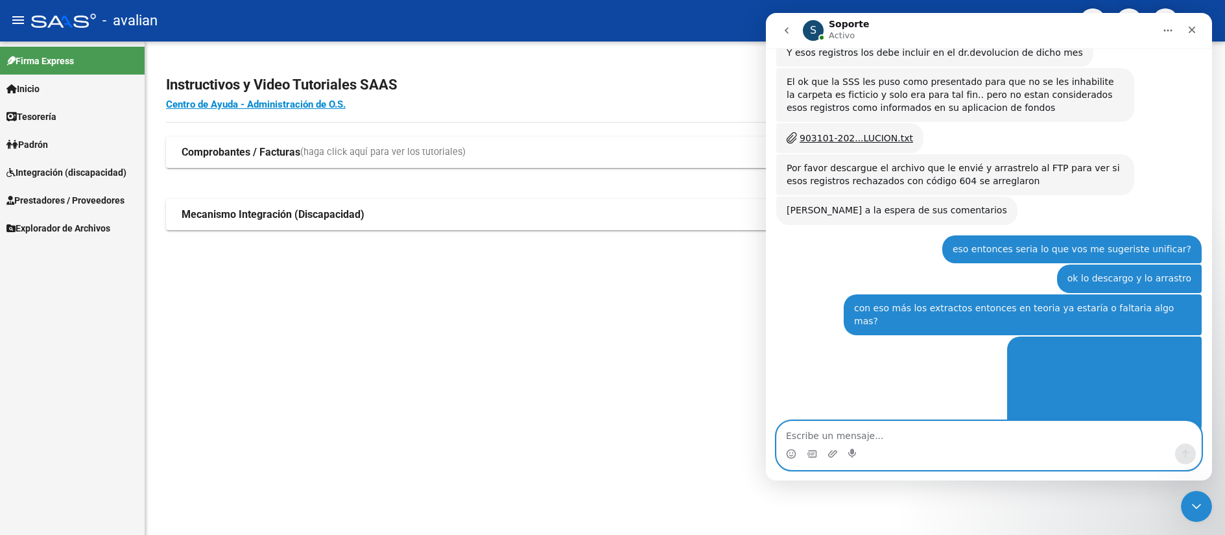
click at [835, 431] on textarea "Escribe un mensaje..." at bounding box center [989, 432] width 424 height 22
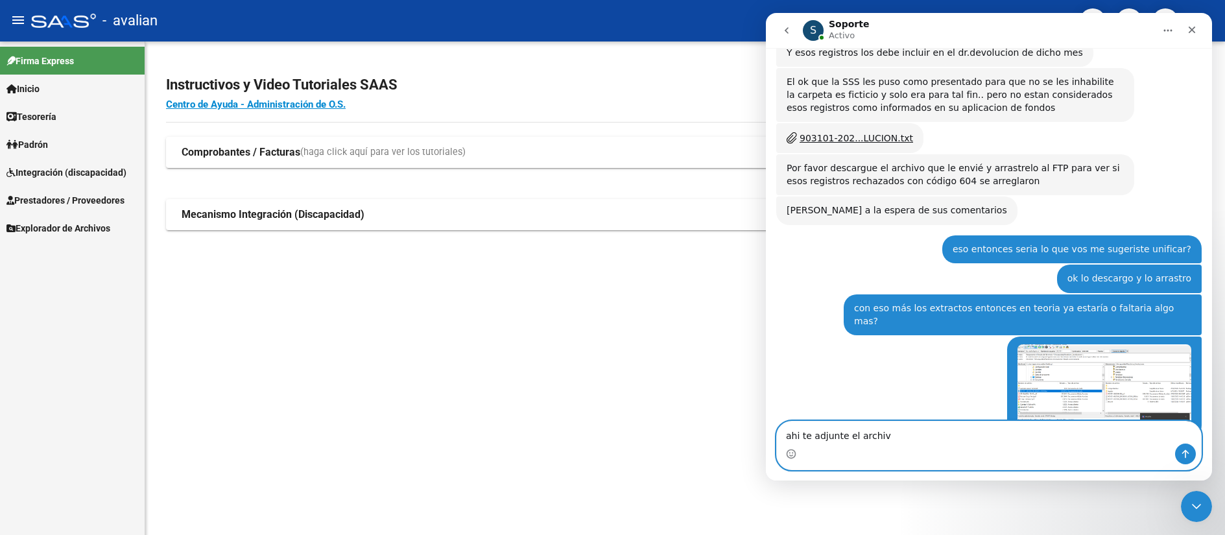
type textarea "ahi te adjunte el archivo"
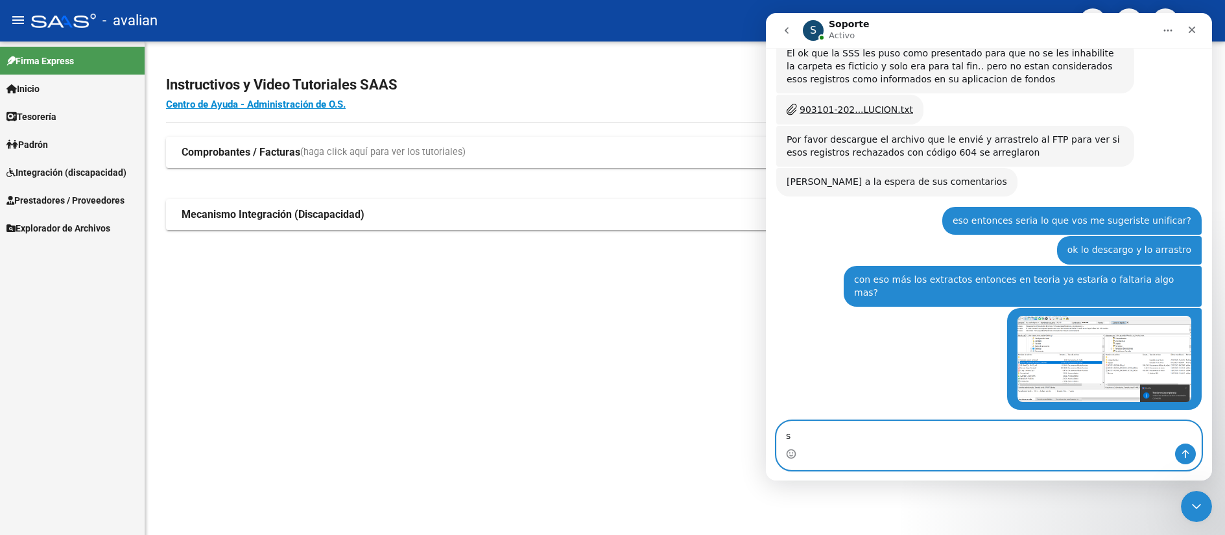
scroll to position [3306, 0]
type textarea "son cod 617 si"
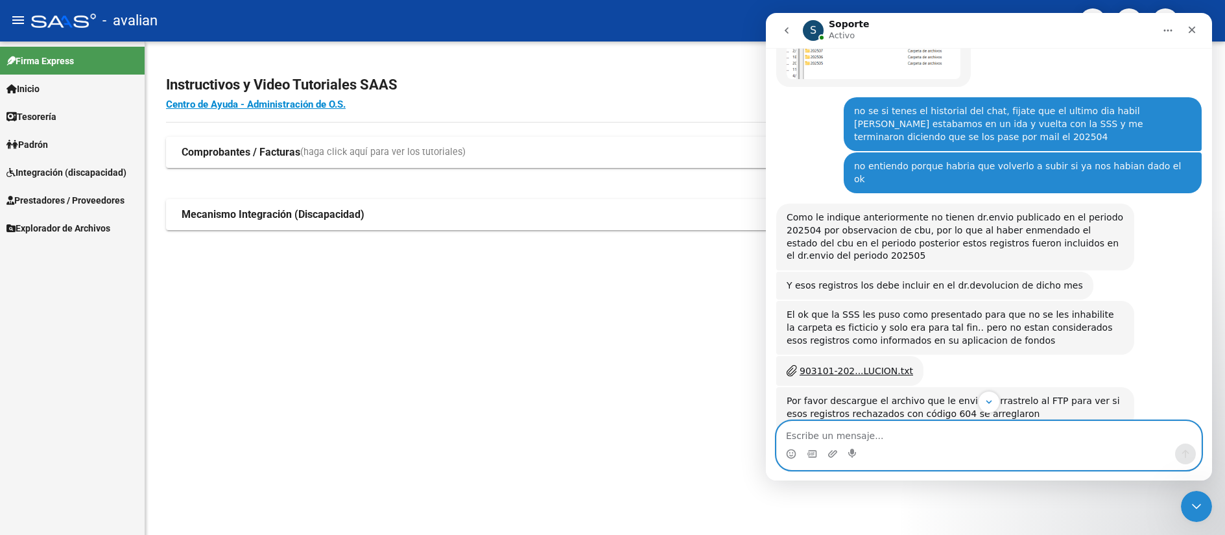
scroll to position [3336, 0]
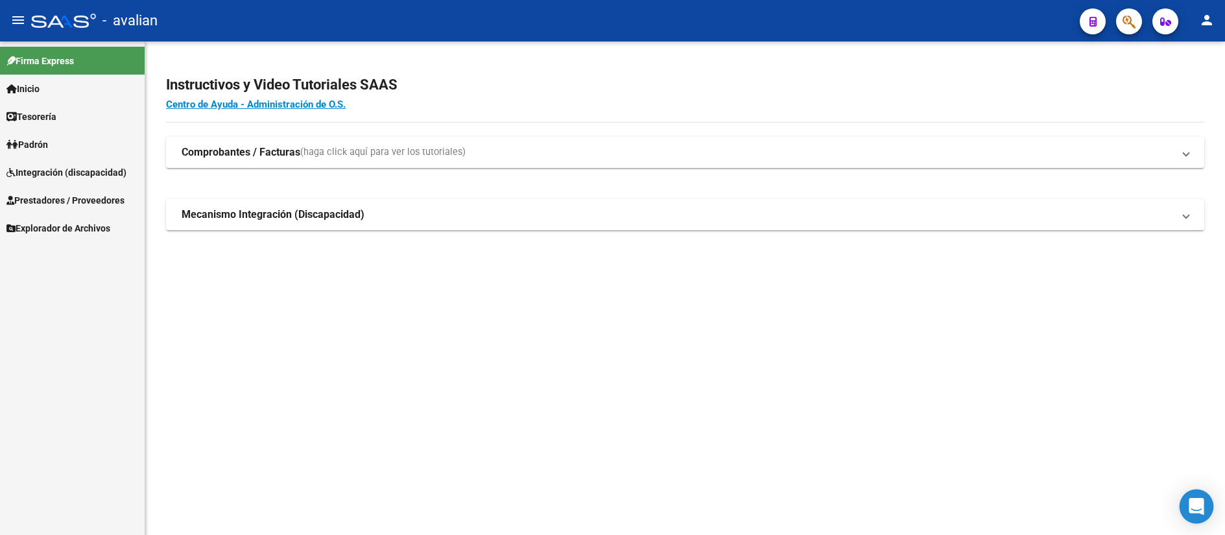
click at [1196, 508] on icon "Open Intercom Messenger" at bounding box center [1195, 506] width 15 height 17
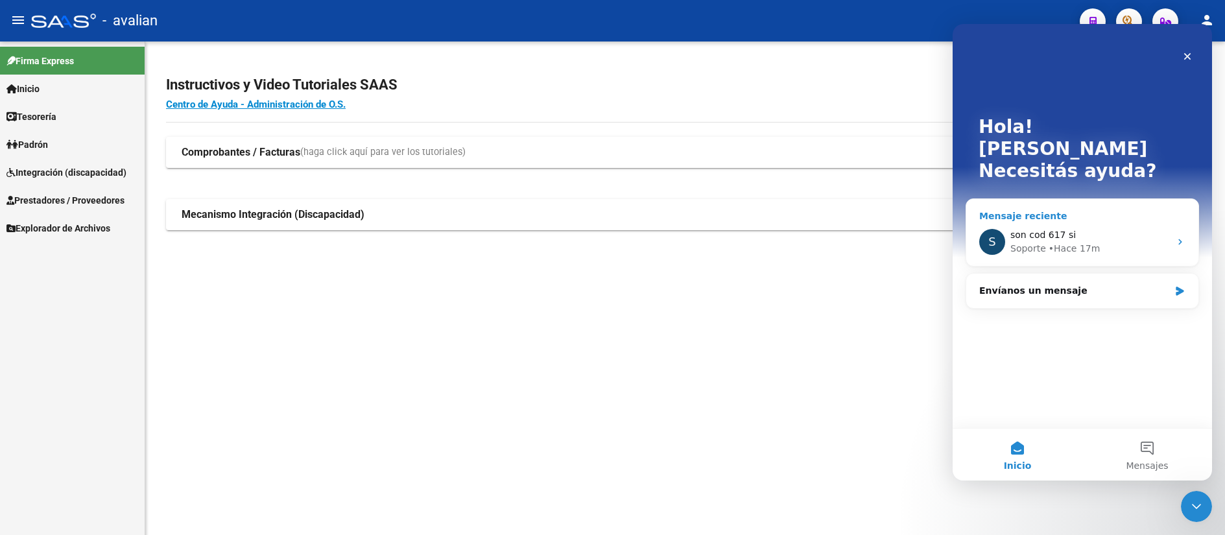
click at [1071, 228] on div "son cod 617 si" at bounding box center [1089, 235] width 159 height 14
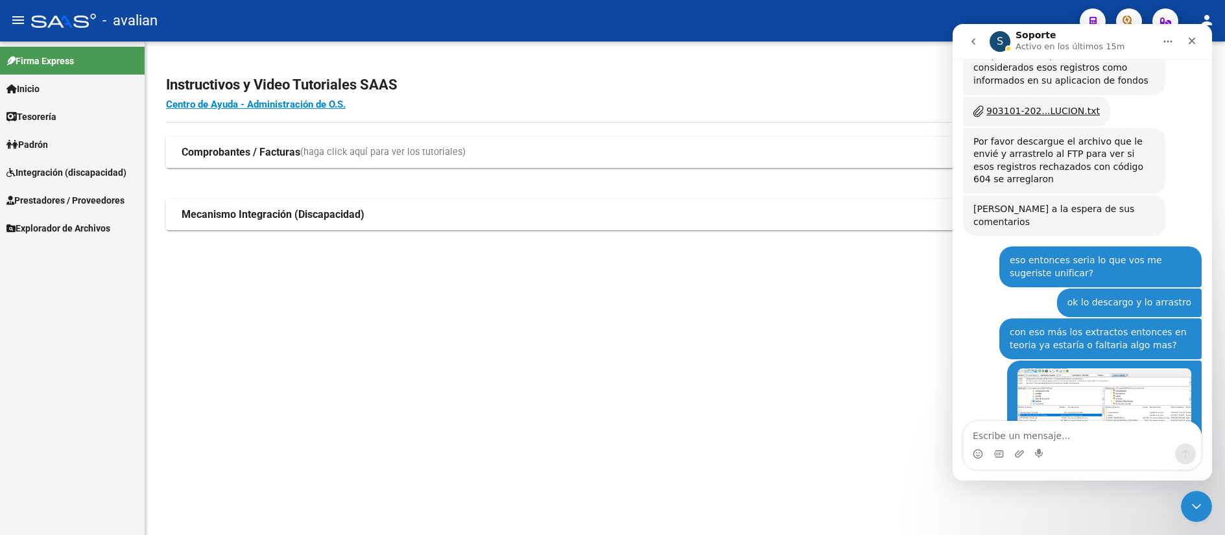
scroll to position [4009, 0]
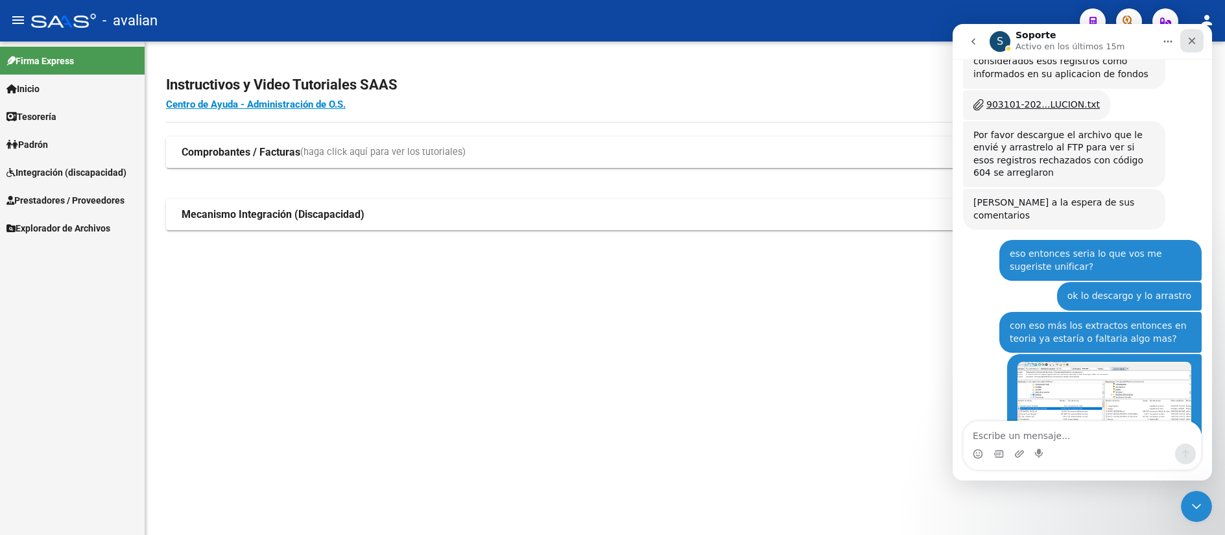
click at [1190, 38] on icon "Cerrar" at bounding box center [1191, 41] width 10 height 10
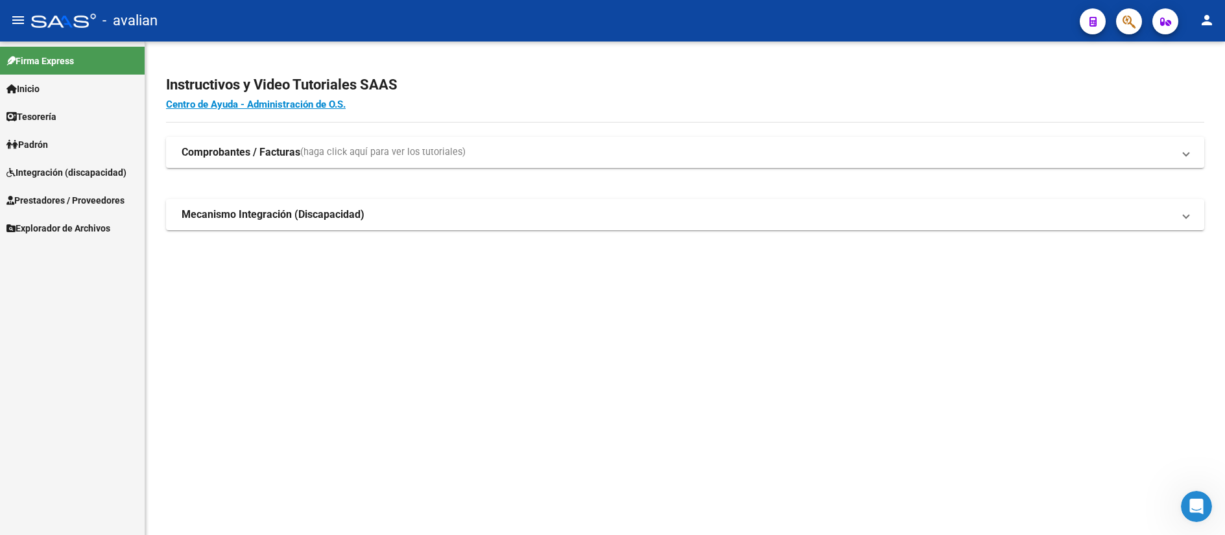
scroll to position [3422, 0]
